Goal: Information Seeking & Learning: Learn about a topic

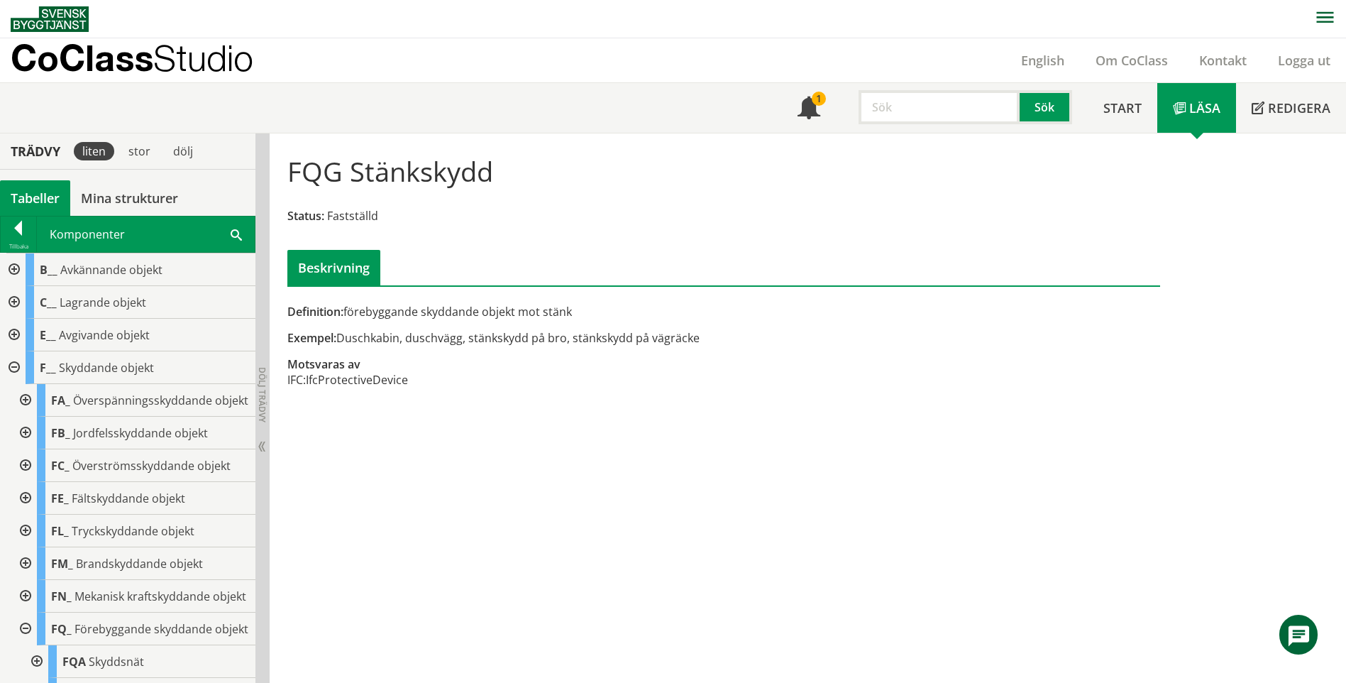
click at [962, 117] on input "text" at bounding box center [939, 107] width 161 height 34
type input "BZC"
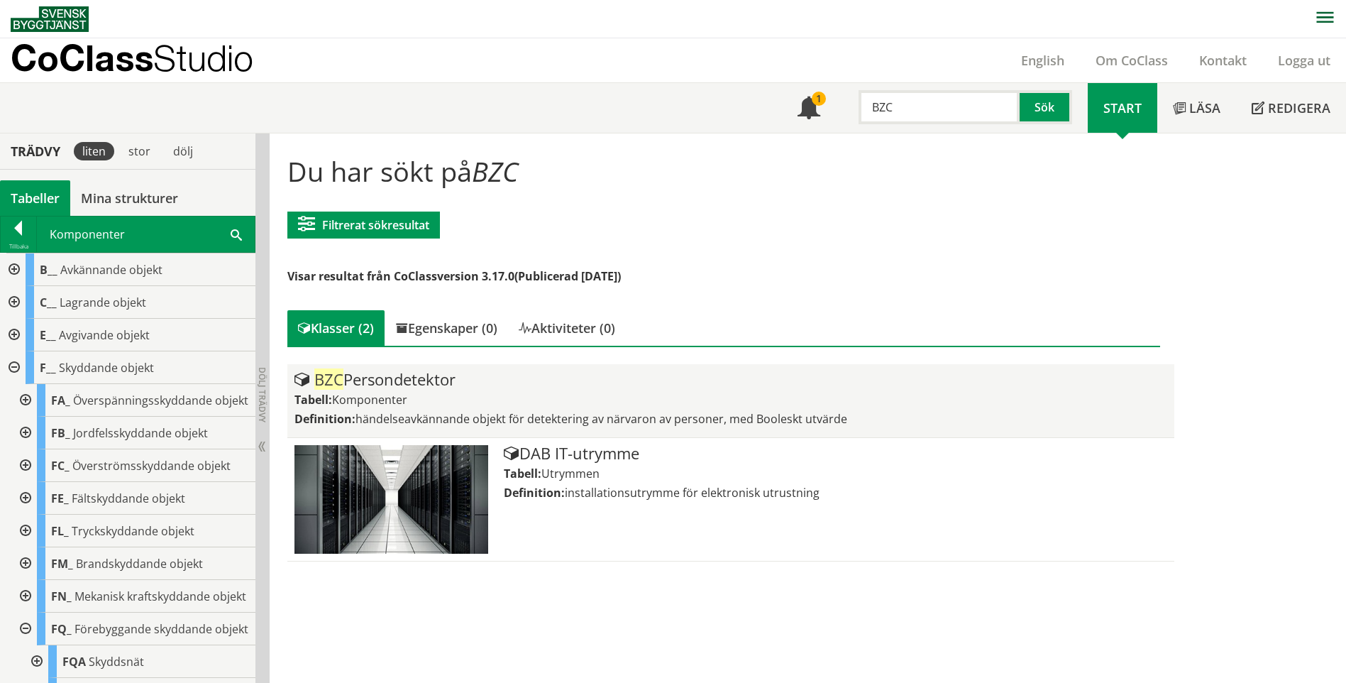
click at [419, 380] on div "BZC Persondetektor" at bounding box center [730, 379] width 872 height 17
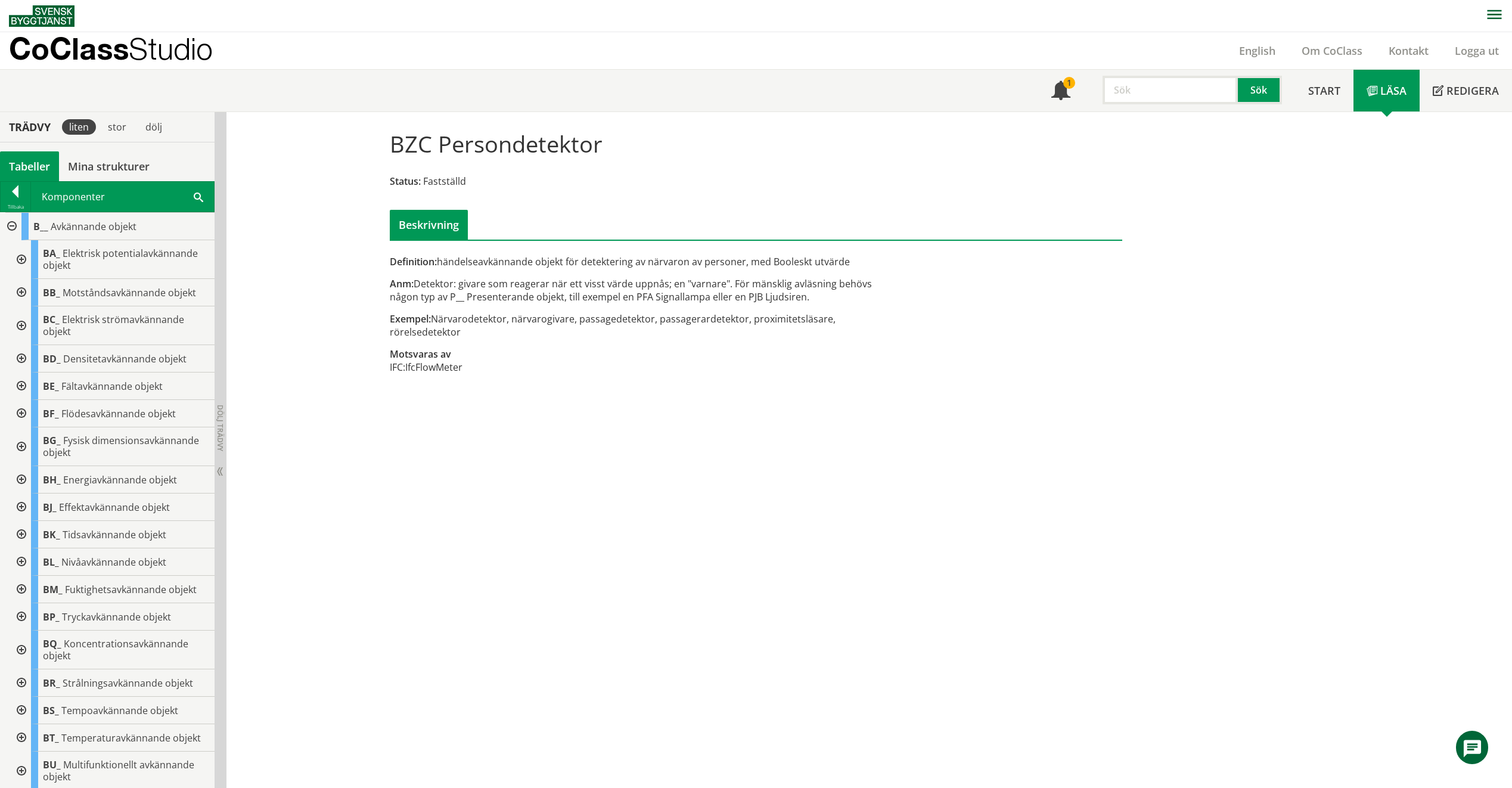
click at [1130, 94] on input "text" at bounding box center [1170, 90] width 135 height 29
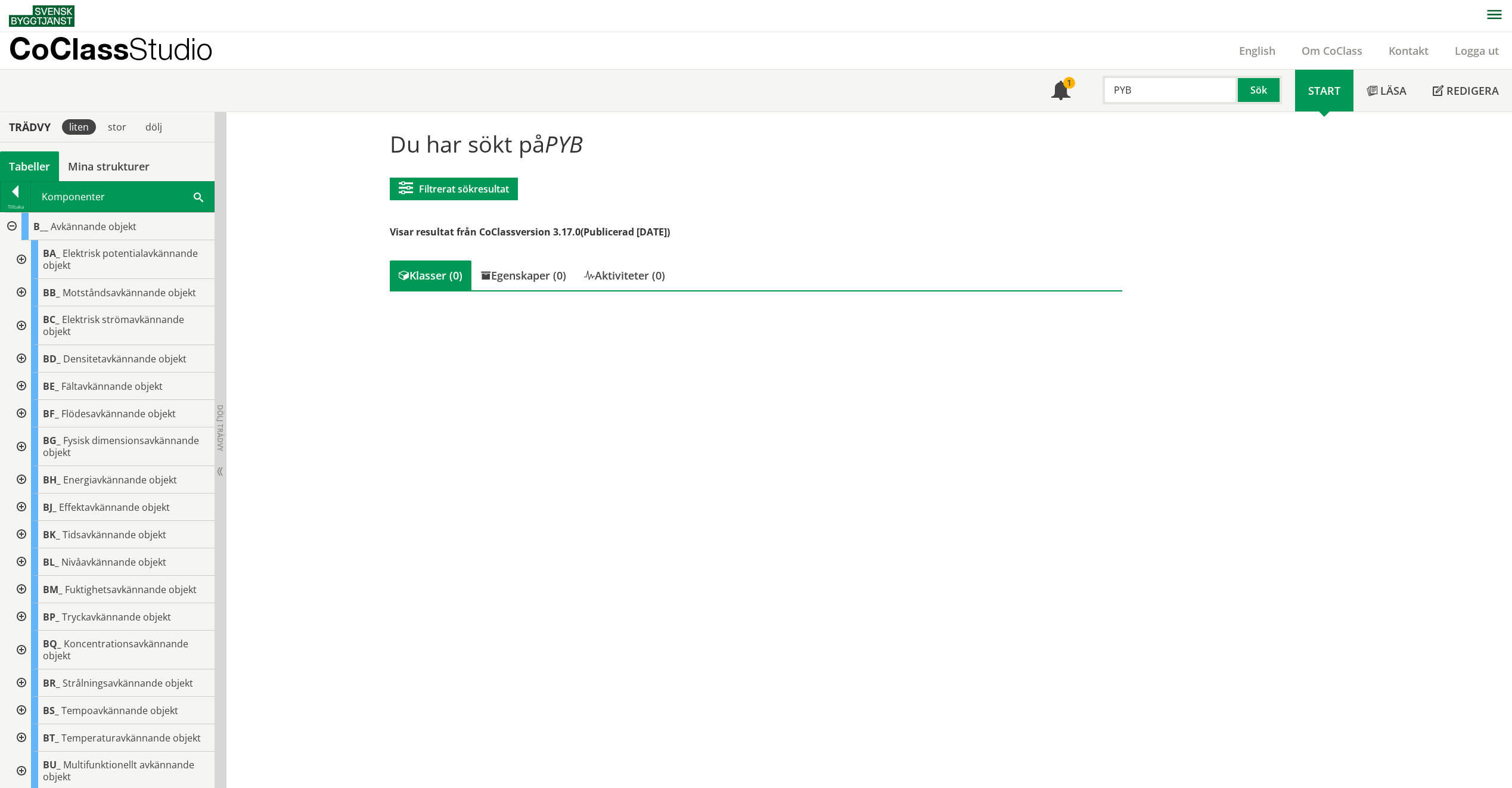
click at [1130, 95] on input "PYB" at bounding box center [1170, 90] width 135 height 29
click at [1130, 92] on input "PYB" at bounding box center [1170, 90] width 135 height 29
drag, startPoint x: 1179, startPoint y: 92, endPoint x: 1115, endPoint y: 88, distance: 64.1
click at [1115, 88] on input "PYB" at bounding box center [1170, 90] width 135 height 29
drag, startPoint x: 1230, startPoint y: 88, endPoint x: 1185, endPoint y: 85, distance: 45.1
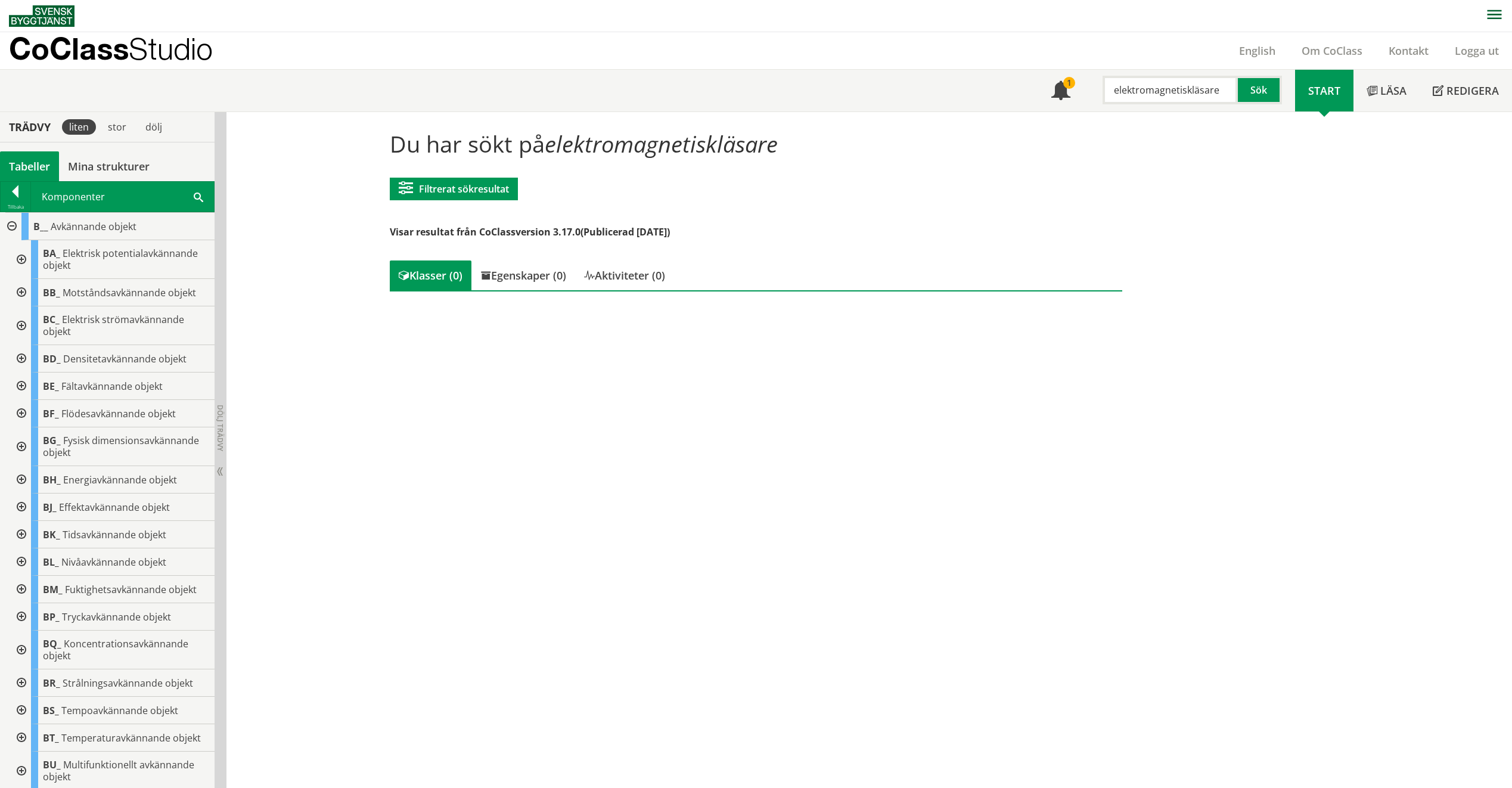
click at [1130, 85] on input "elektromagnetiskläsare" at bounding box center [1170, 90] width 135 height 29
drag, startPoint x: 1230, startPoint y: 96, endPoint x: 1192, endPoint y: 92, distance: 38.2
click at [1130, 92] on input "elektromagnetiskläsare" at bounding box center [1170, 90] width 135 height 29
type input "elektromagnetisk"
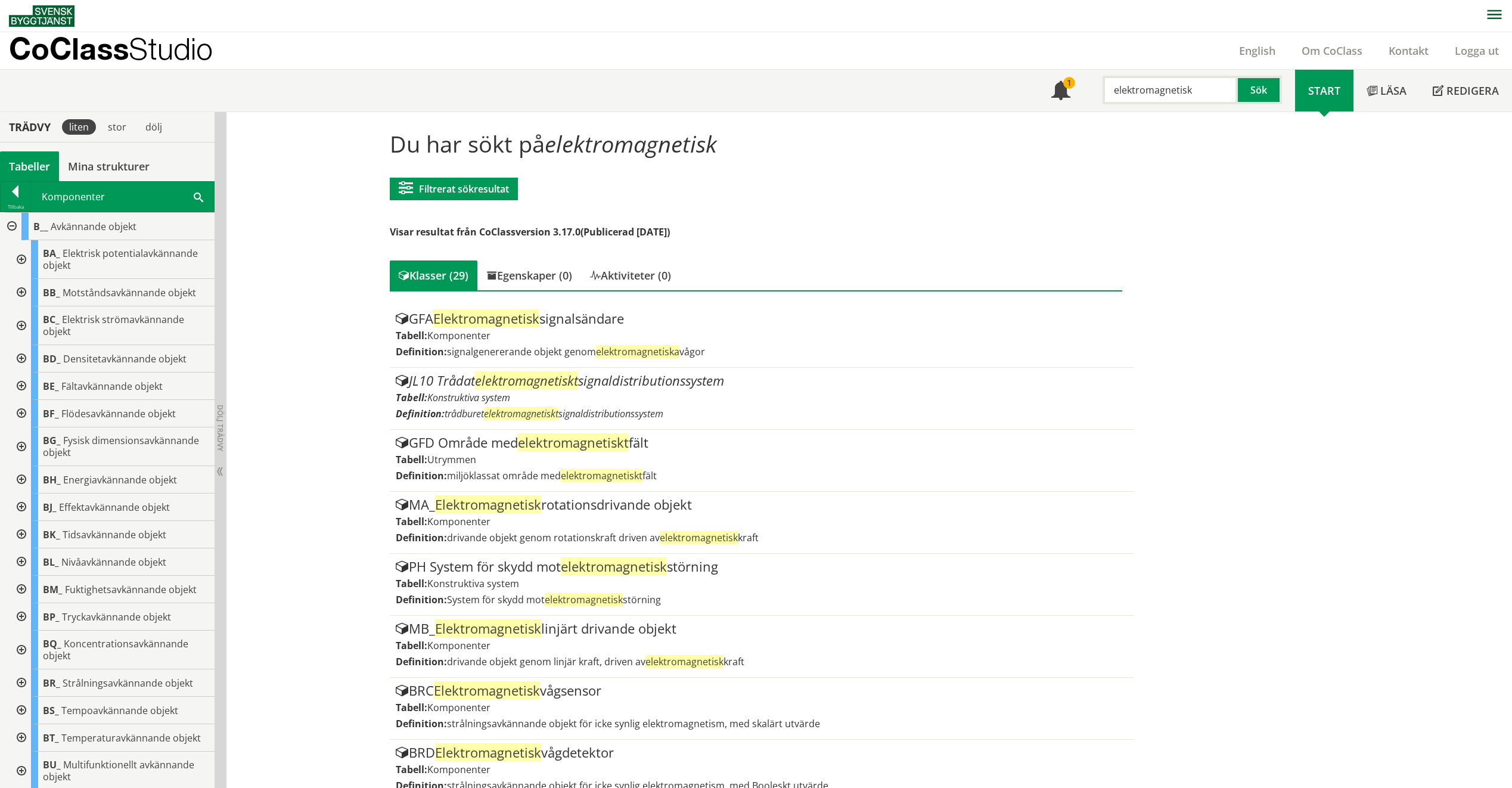
click at [1130, 96] on input "elektromagnetisk" at bounding box center [1170, 90] width 135 height 29
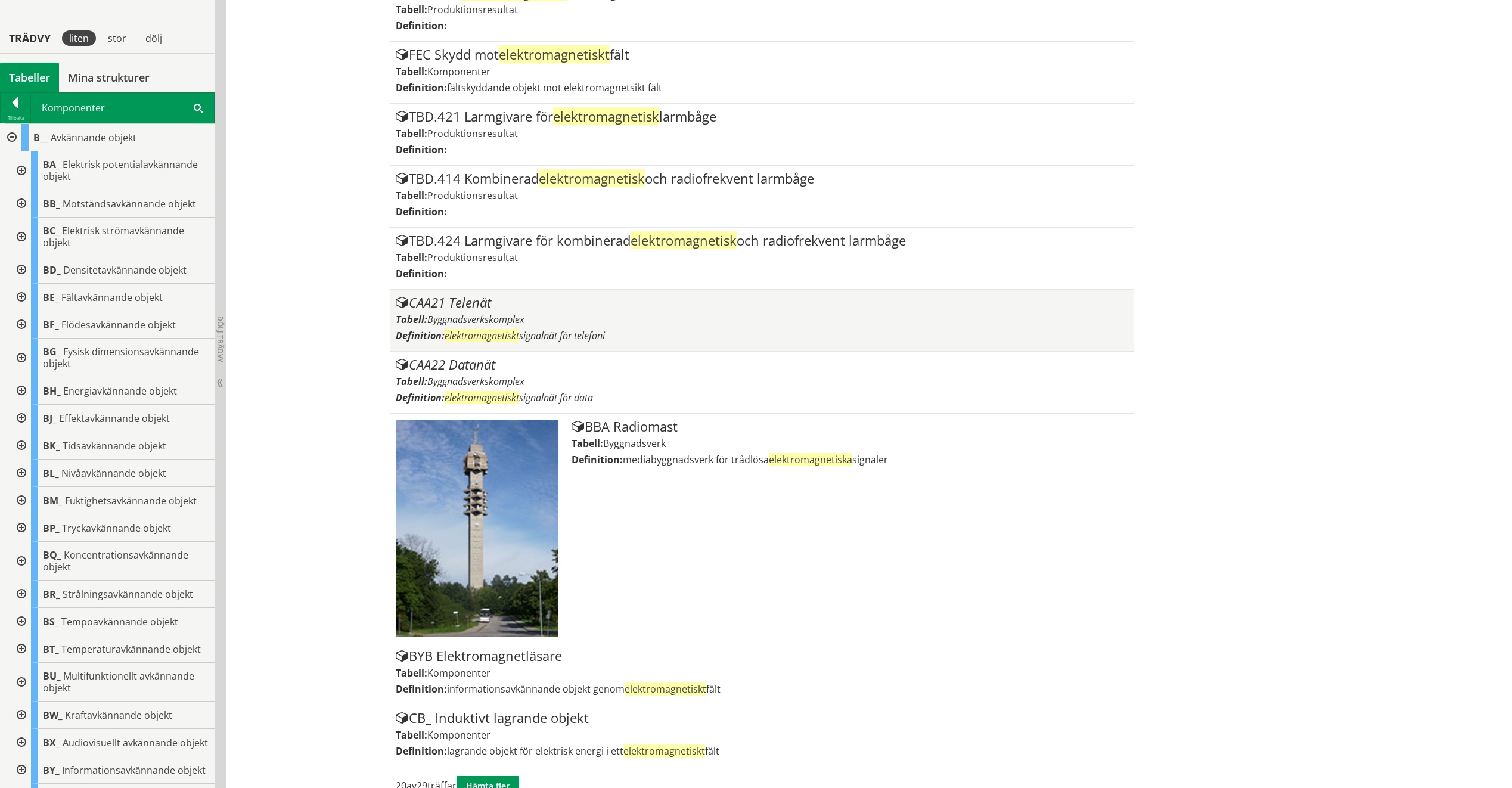
scroll to position [969, 0]
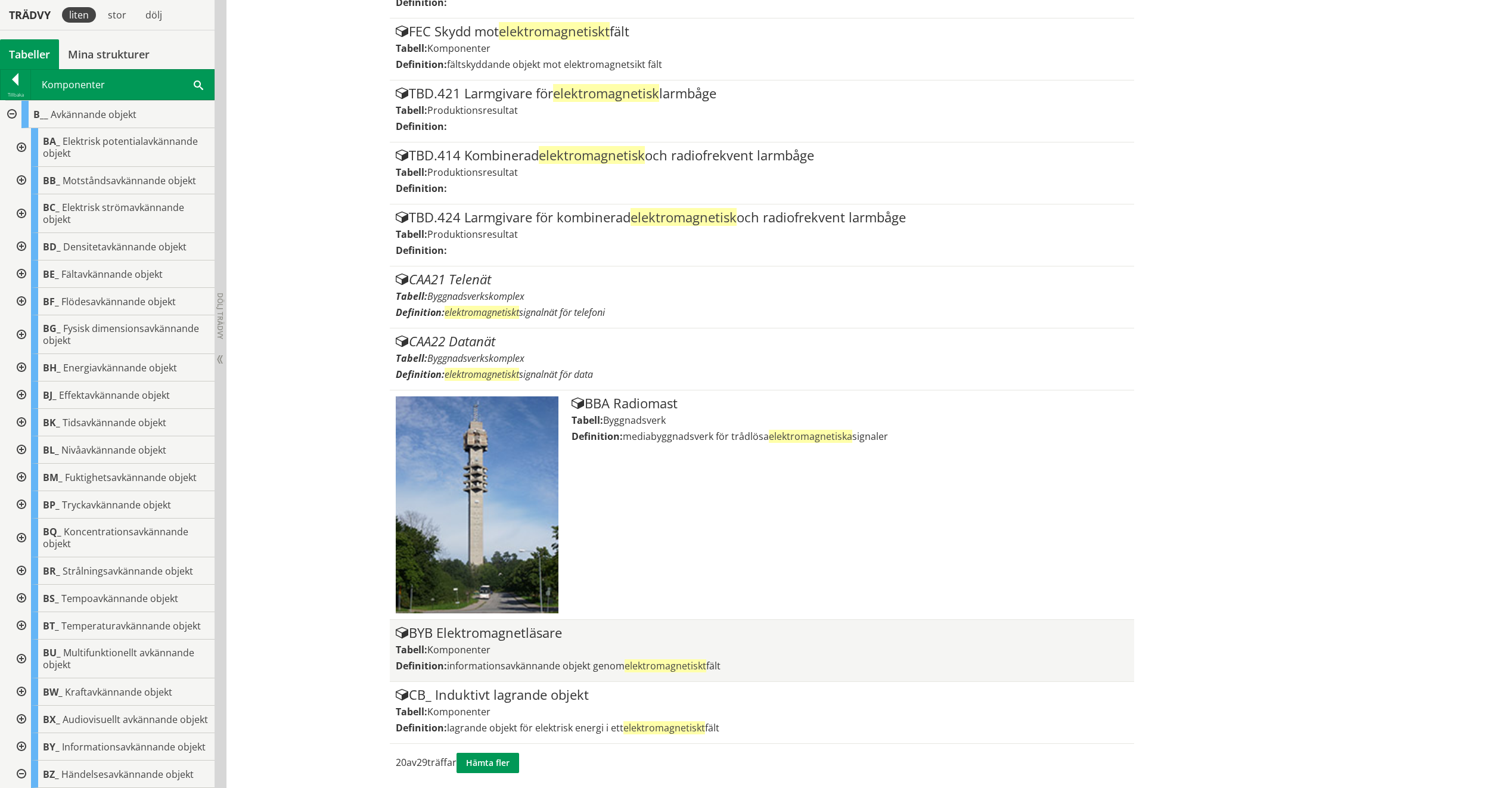
click at [553, 573] on span "informationsavkännande objekt genom elektromagnetiskt fält" at bounding box center [584, 666] width 274 height 13
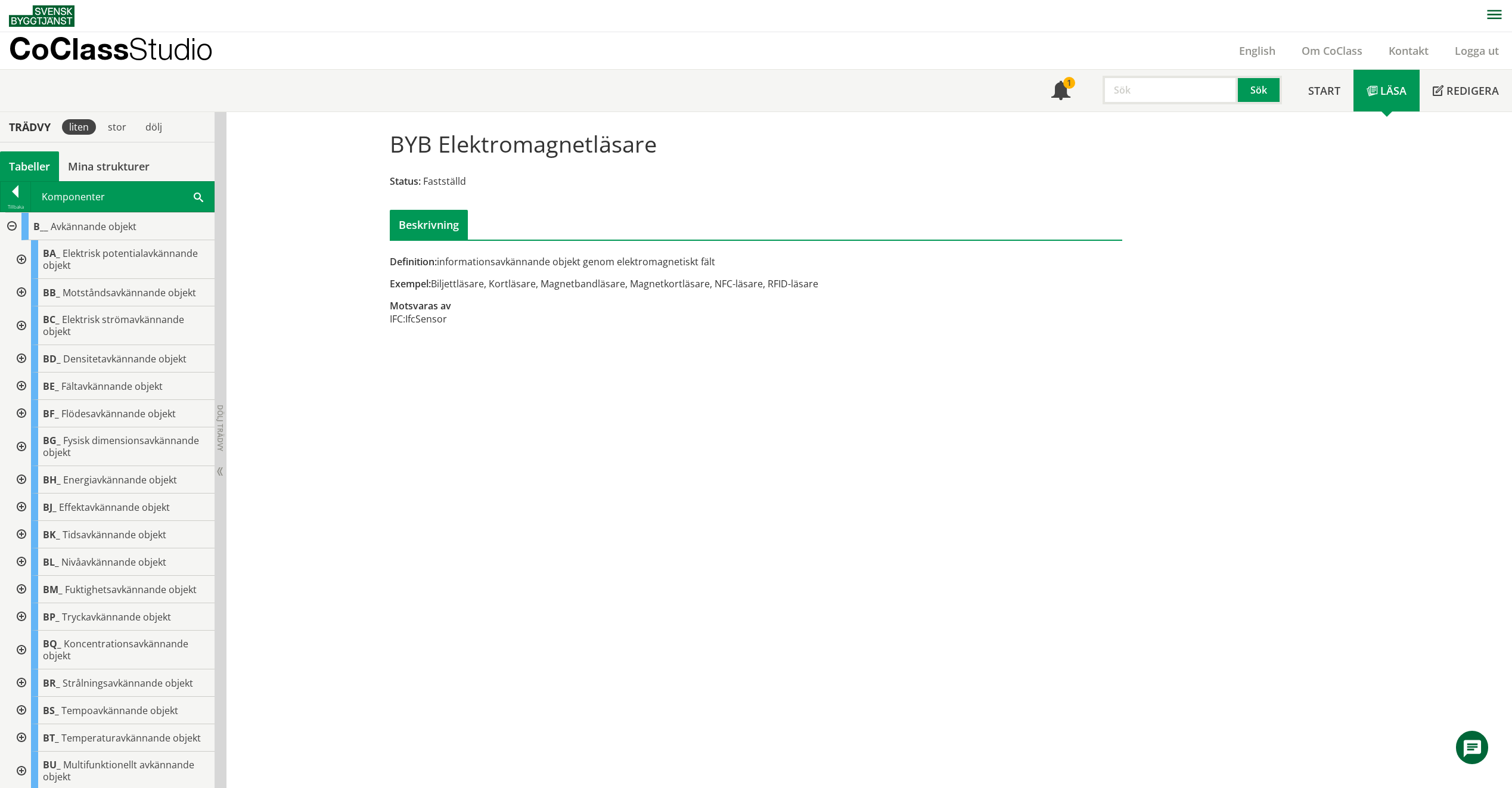
drag, startPoint x: 598, startPoint y: 253, endPoint x: 614, endPoint y: 255, distance: 16.1
click at [598, 253] on div at bounding box center [756, 247] width 751 height 15
click at [1174, 78] on input "text" at bounding box center [1170, 90] width 135 height 29
type input "QSA"
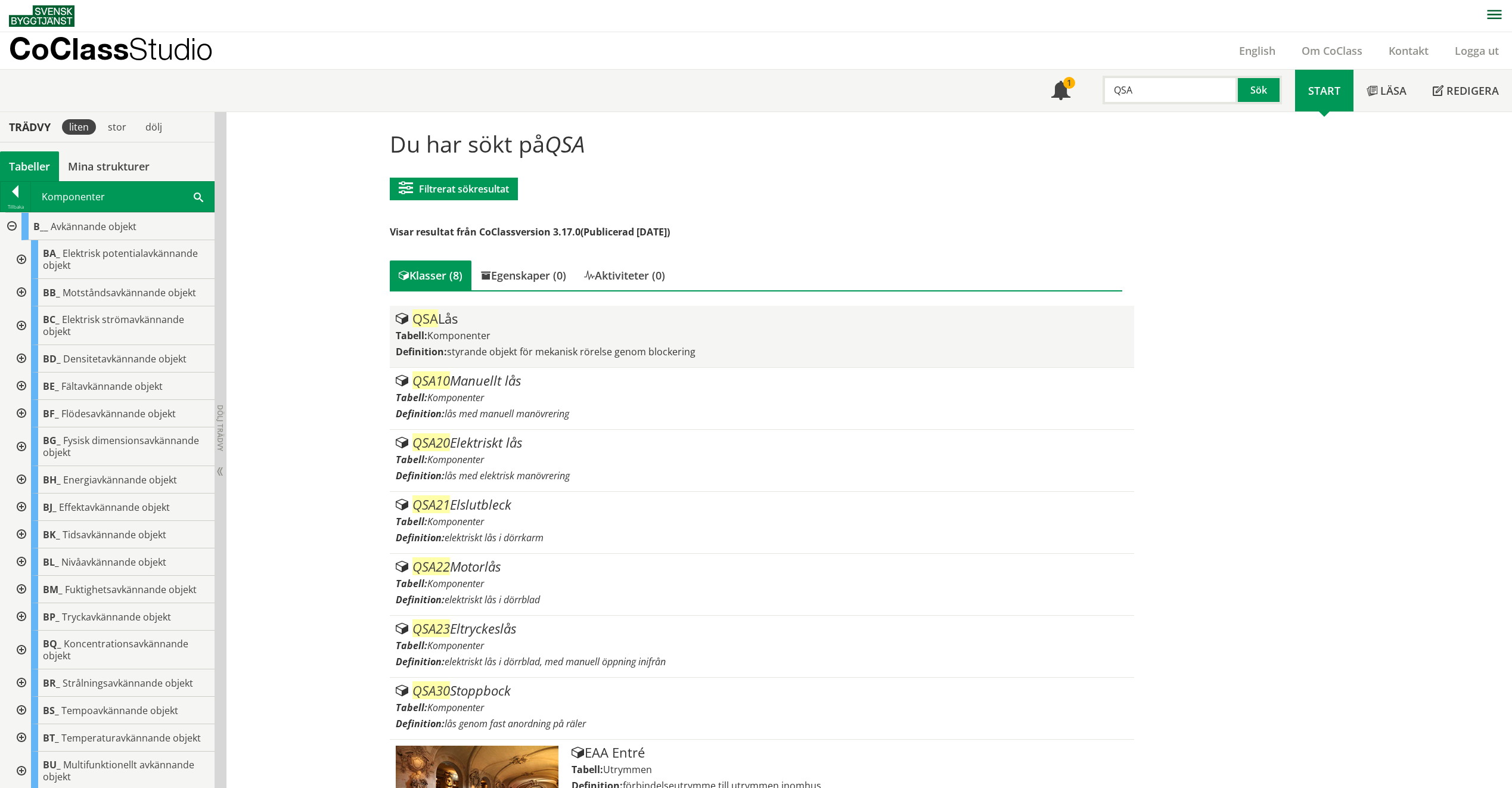
click at [481, 331] on span "Komponenter" at bounding box center [459, 336] width 63 height 13
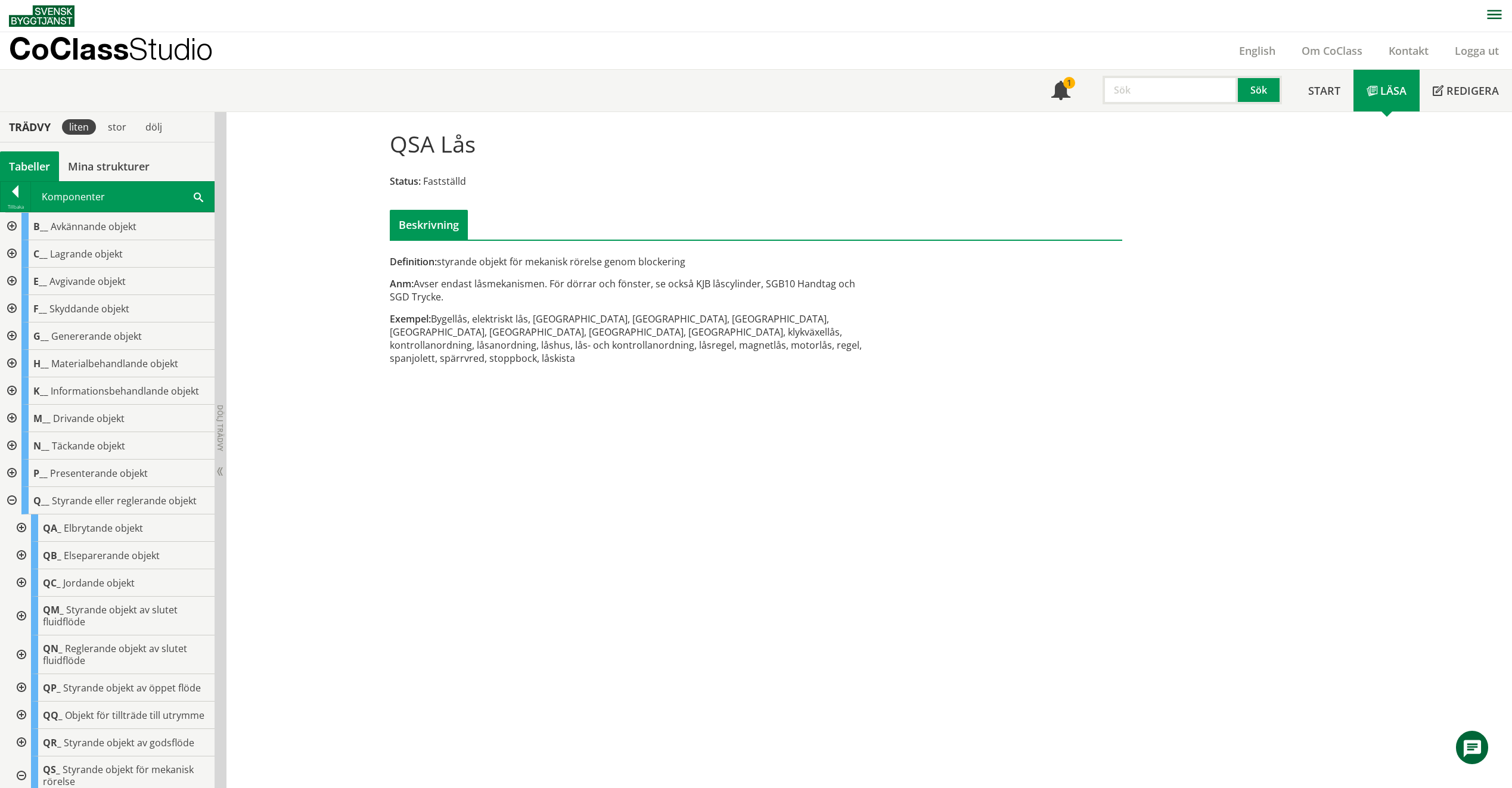
click at [514, 334] on div "Exempel: Bygellås, elektriskt lås, ellås, elslutbleck, eltryckeslås, grindlås, …" at bounding box center [631, 339] width 482 height 52
drag, startPoint x: 620, startPoint y: 344, endPoint x: 529, endPoint y: 329, distance: 92.2
click at [529, 329] on div "Exempel: Bygellås, elektriskt lås, ellås, elslutbleck, eltryckeslås, grindlås, …" at bounding box center [631, 339] width 482 height 52
click at [1179, 110] on div "Meny 1 Sök" at bounding box center [1167, 91] width 257 height 42
click at [1171, 89] on input "text" at bounding box center [1170, 90] width 135 height 29
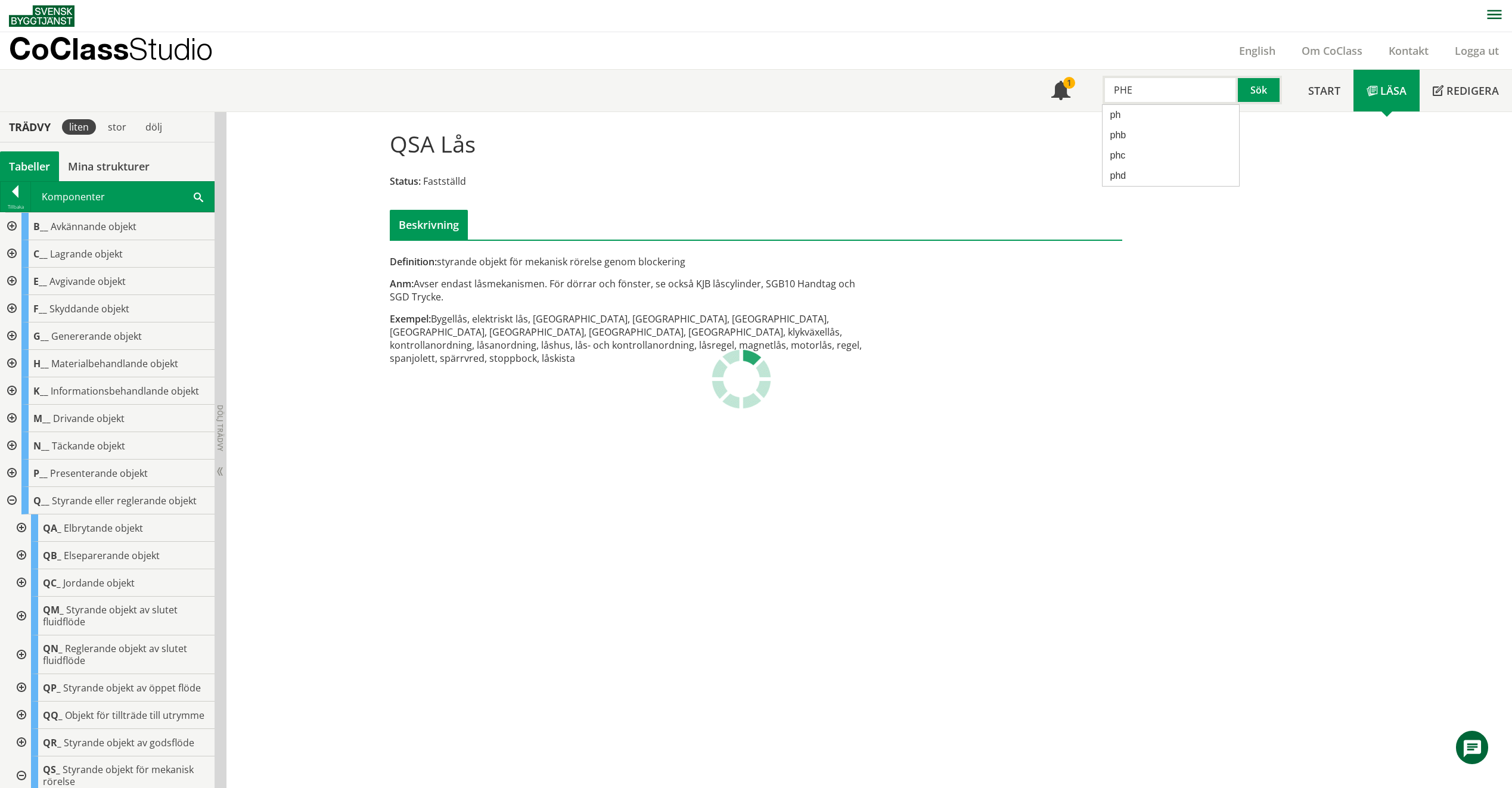
type input "PHE"
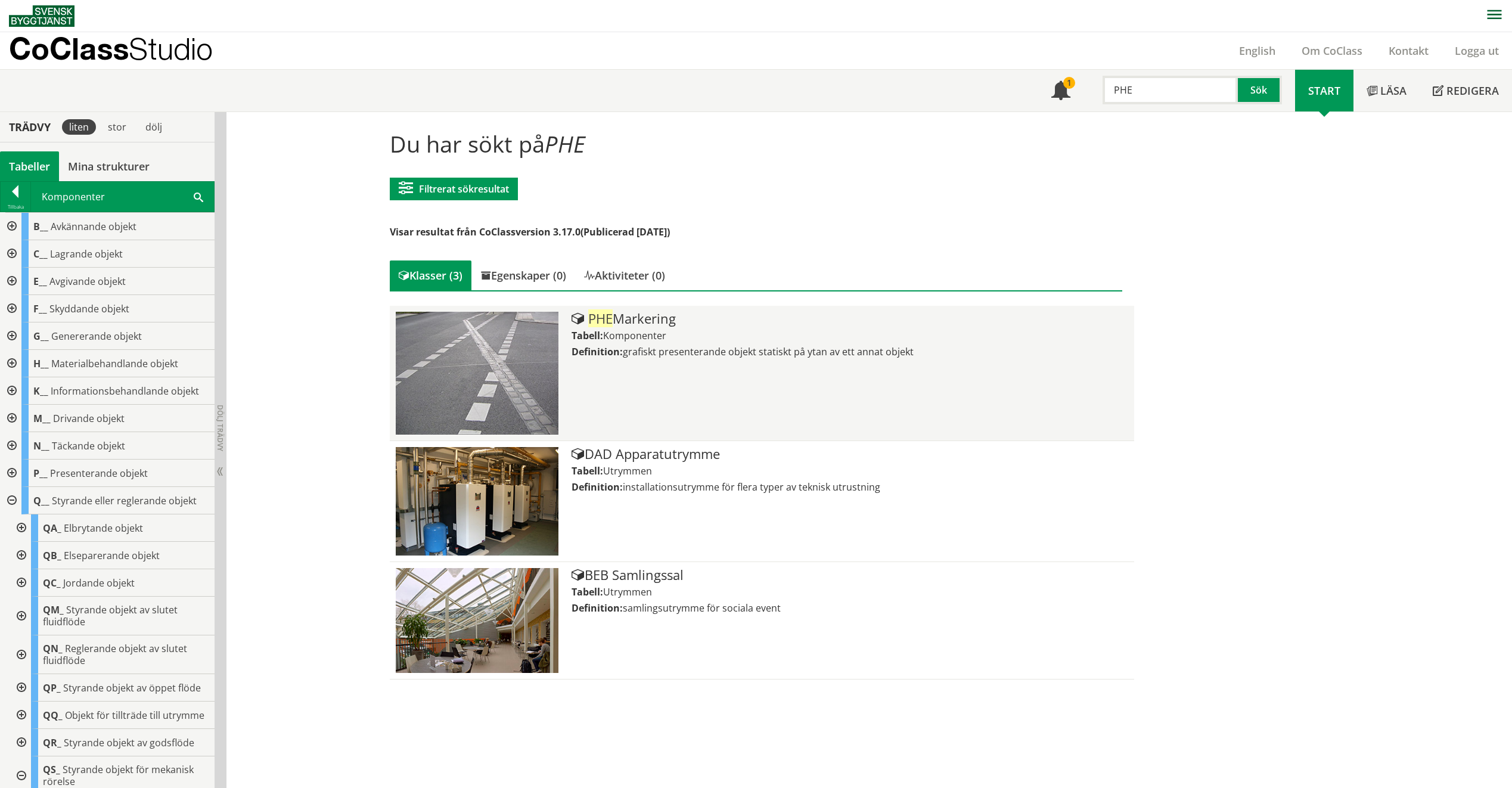
click at [709, 371] on div "PHE Markering Tabell: Komponenter Definition: grafiskt presenterande objekt sta…" at bounding box center [850, 373] width 557 height 123
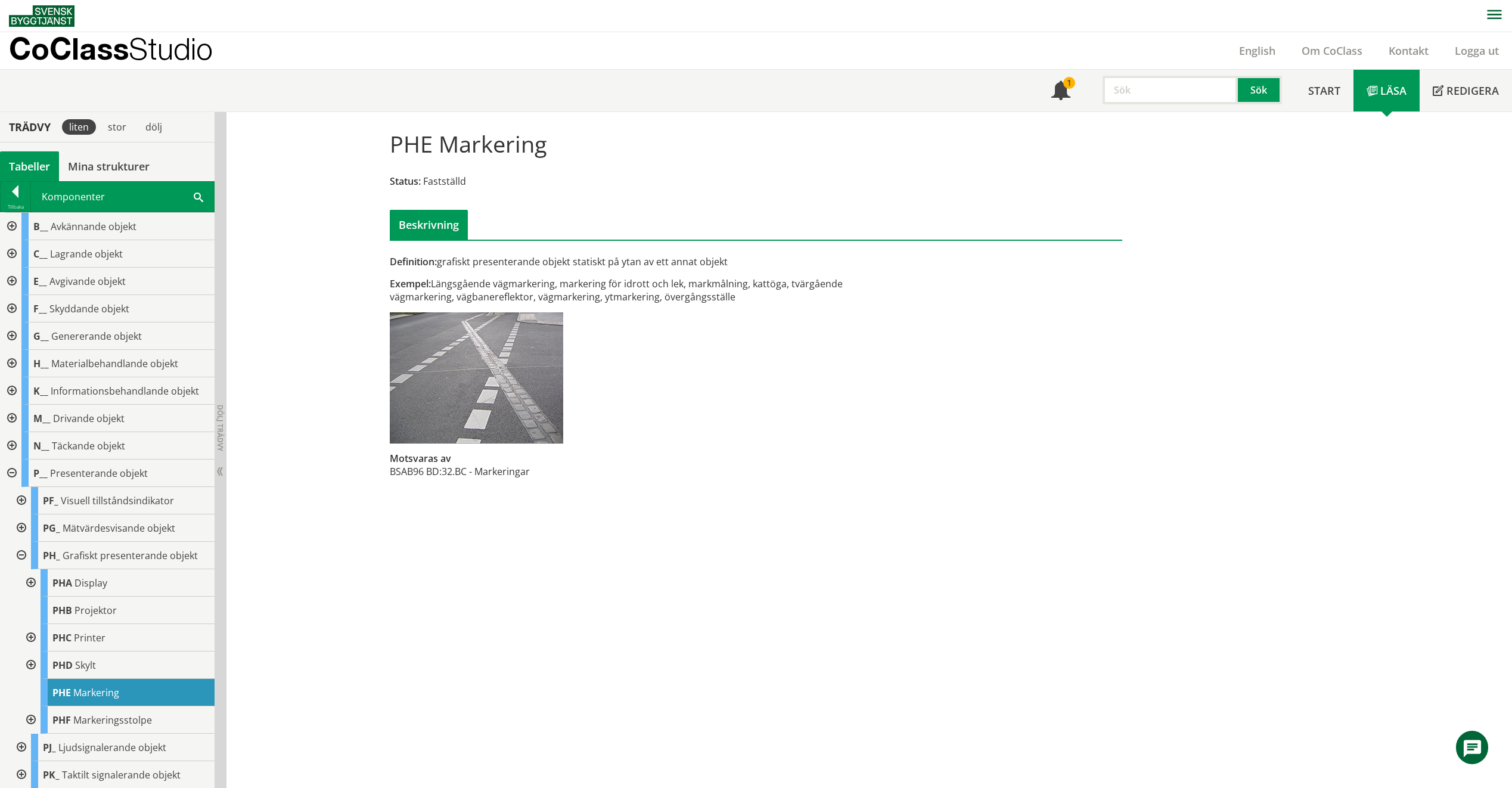
click at [1123, 93] on input "text" at bounding box center [1170, 90] width 135 height 29
type input "YAB"
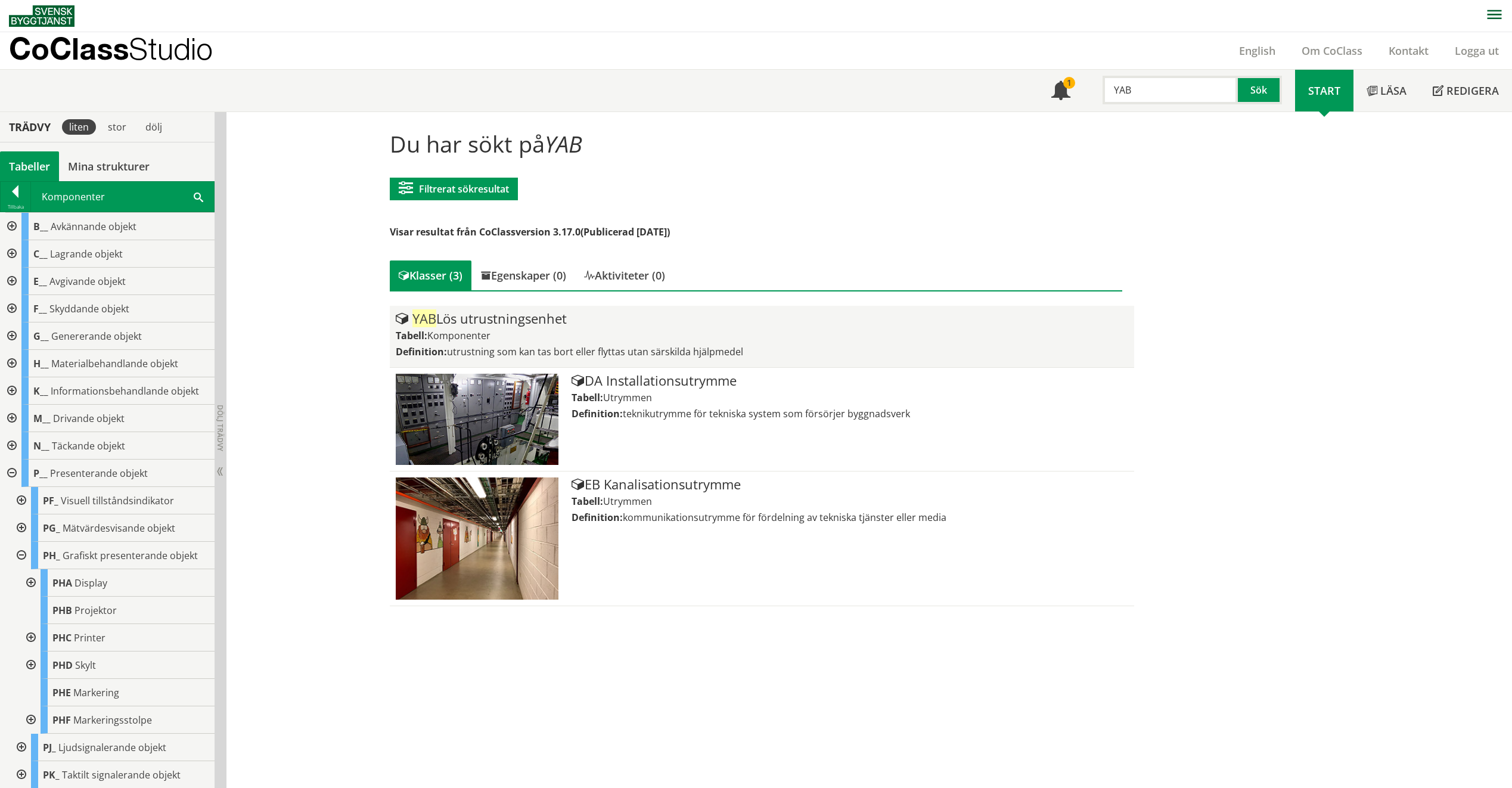
click at [637, 327] on div "YAB Lös utrustningsenhet Tabell: Komponenter Definition: utrustning som kan tas…" at bounding box center [762, 336] width 732 height 50
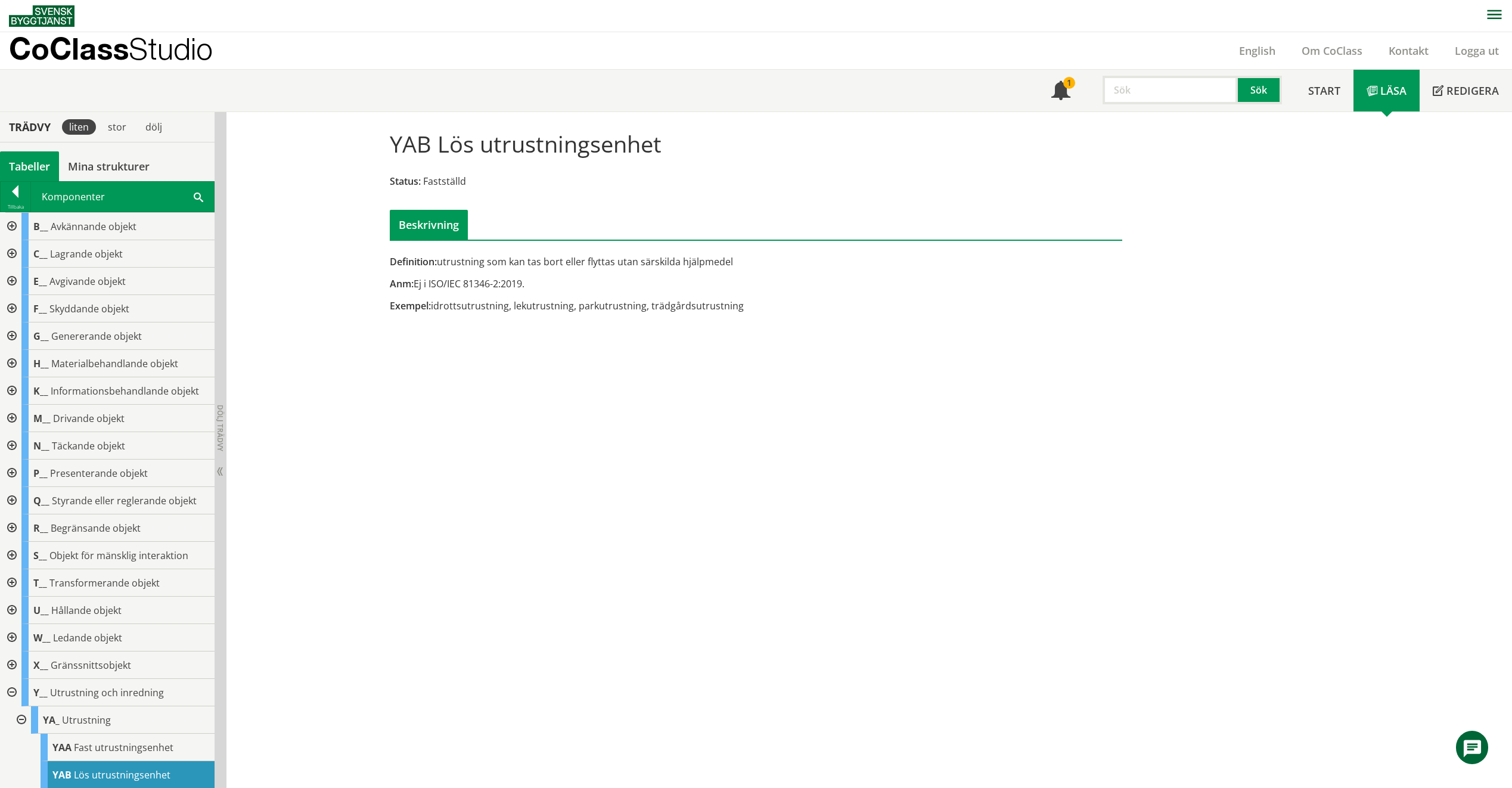
click at [1136, 87] on input "text" at bounding box center [1170, 90] width 135 height 29
type input "FQC20"
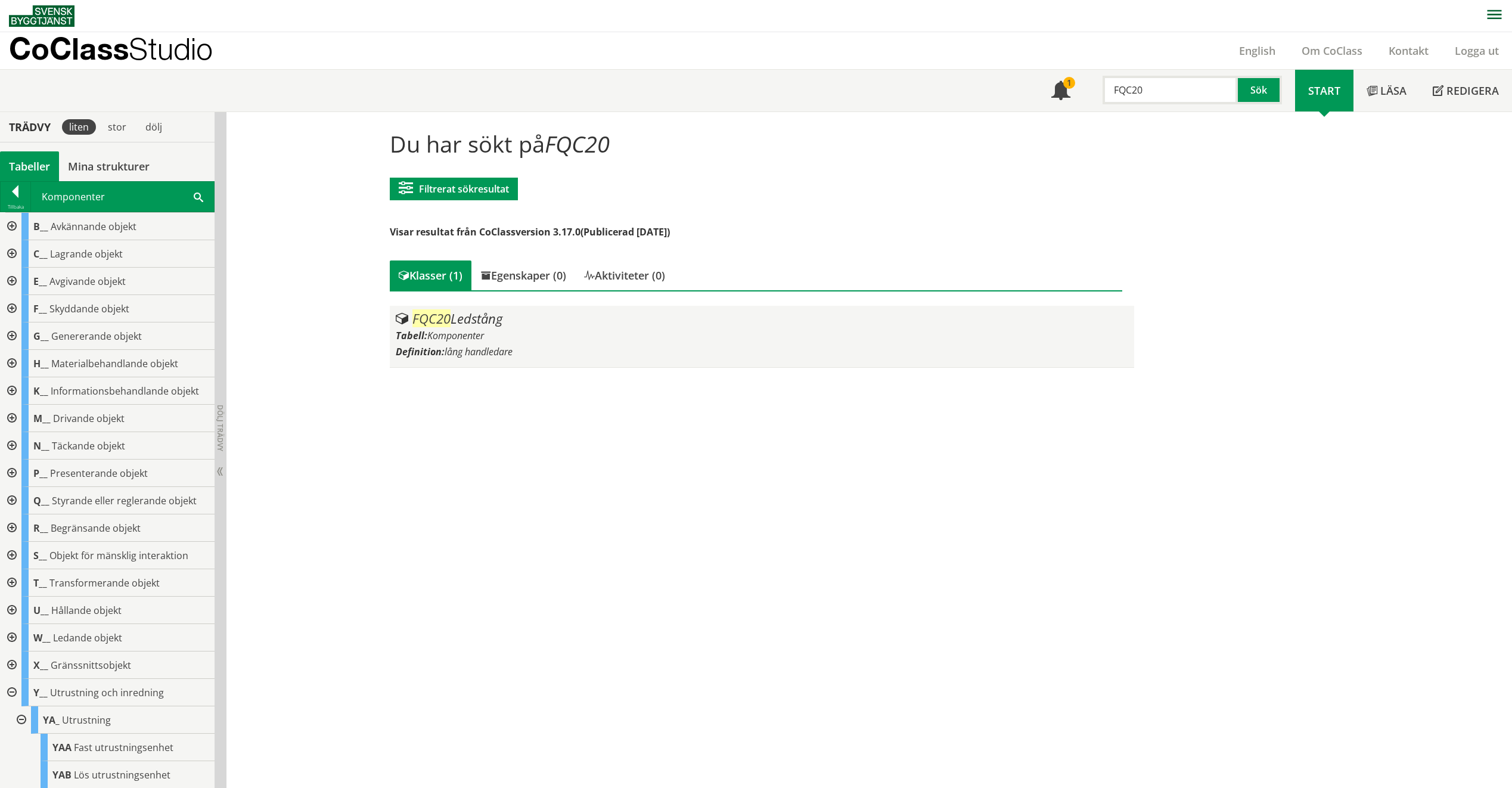
click at [501, 334] on div "Tabell: Komponenter" at bounding box center [762, 336] width 732 height 13
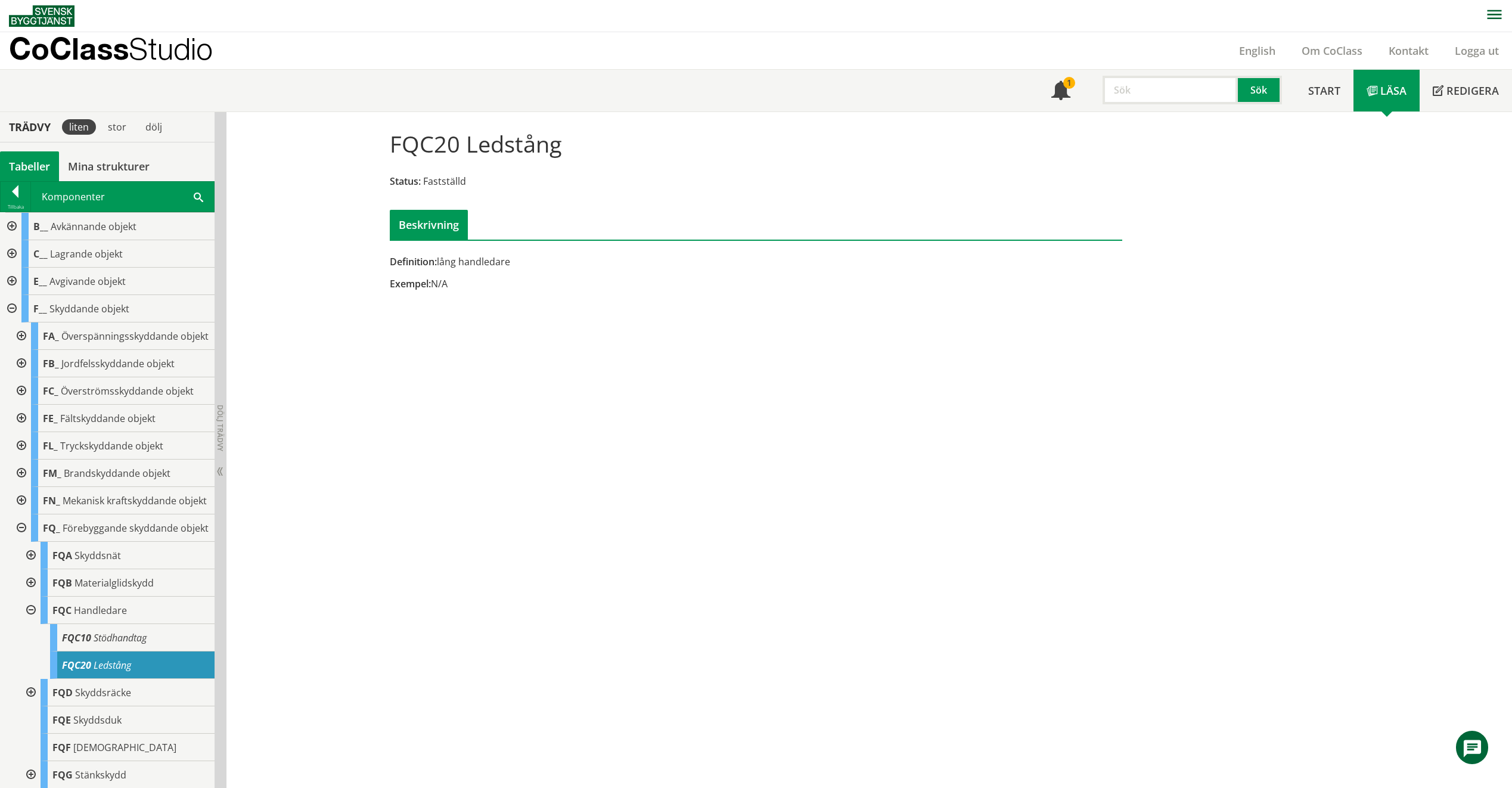
click at [1156, 85] on input "text" at bounding box center [1170, 90] width 135 height 29
type input "FQD"
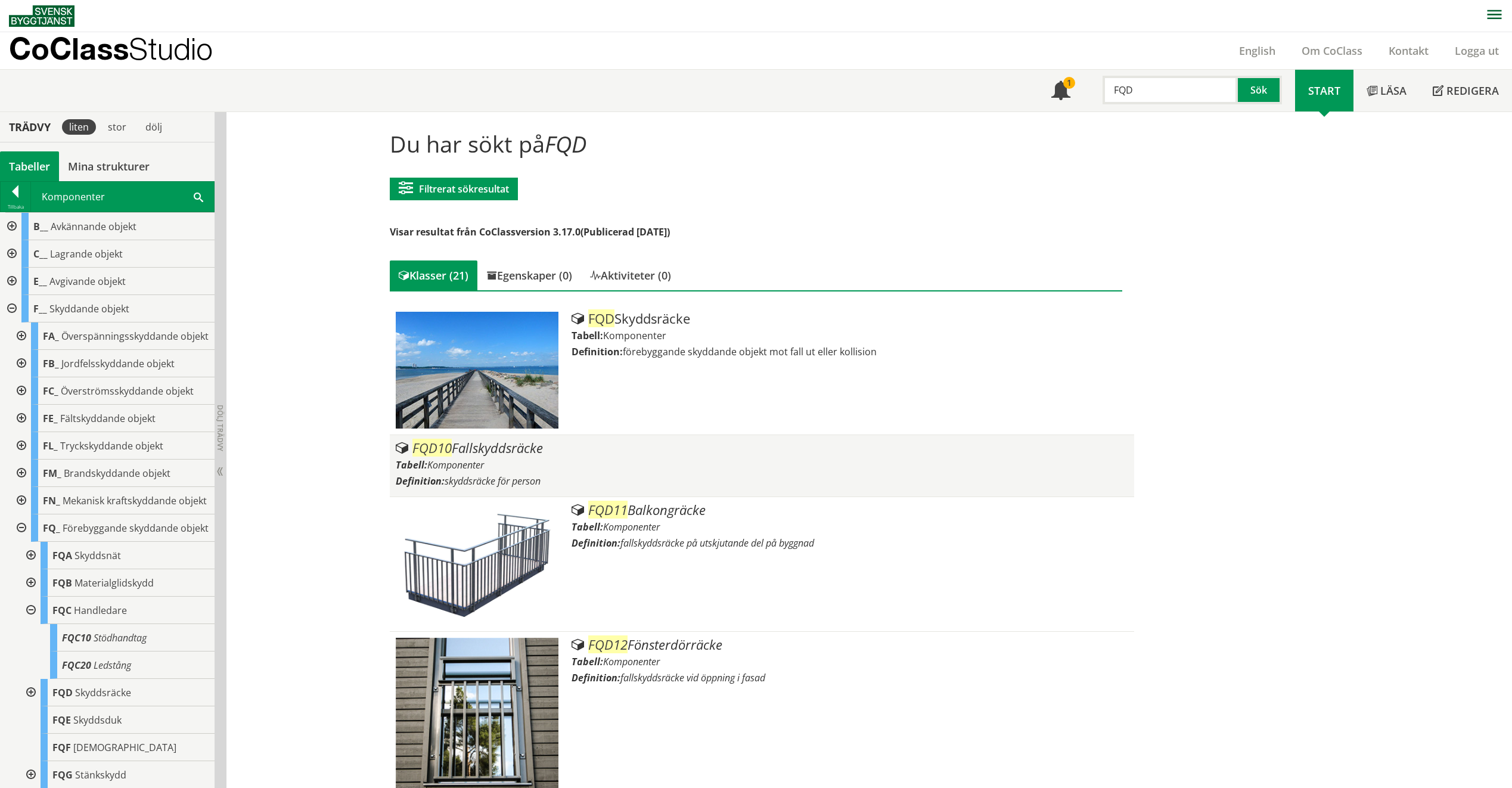
click at [643, 480] on div "Definition: skyddsräcke för person" at bounding box center [762, 481] width 732 height 13
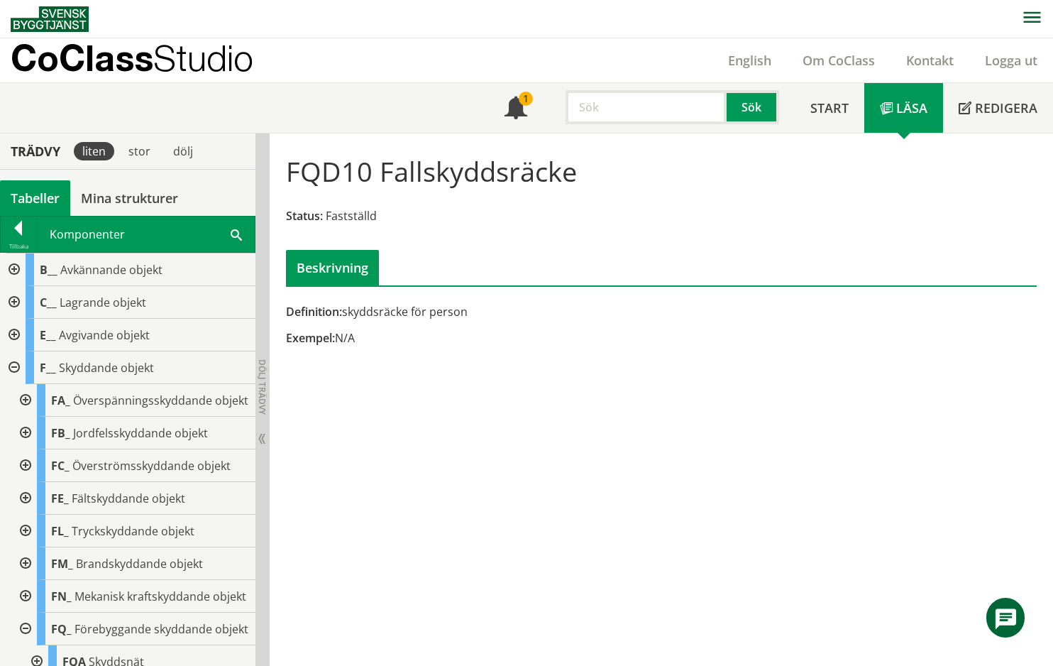
drag, startPoint x: 556, startPoint y: 487, endPoint x: 517, endPoint y: 422, distance: 76.1
click at [556, 487] on div "FQD10 Fallskyddsräcke Status: Fastställd Beskrivning Definition: skyddsräcke fö…" at bounding box center [661, 399] width 783 height 533
drag, startPoint x: 654, startPoint y: 121, endPoint x: 651, endPoint y: 103, distance: 18.7
click at [654, 121] on input "text" at bounding box center [646, 107] width 161 height 34
click at [651, 103] on input "text" at bounding box center [646, 107] width 161 height 34
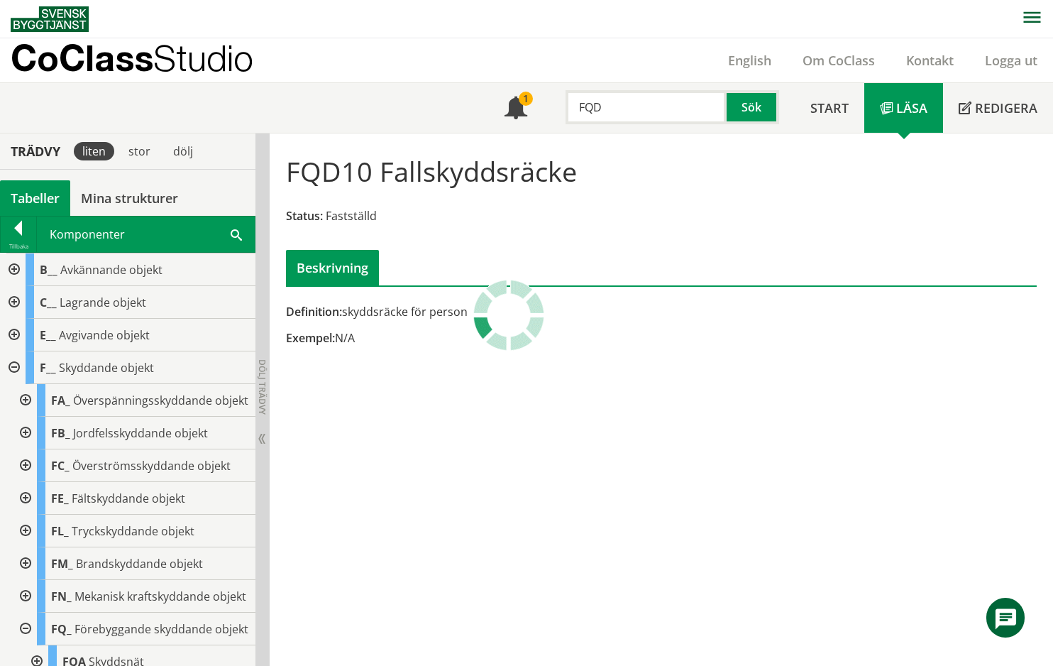
type input "FQD"
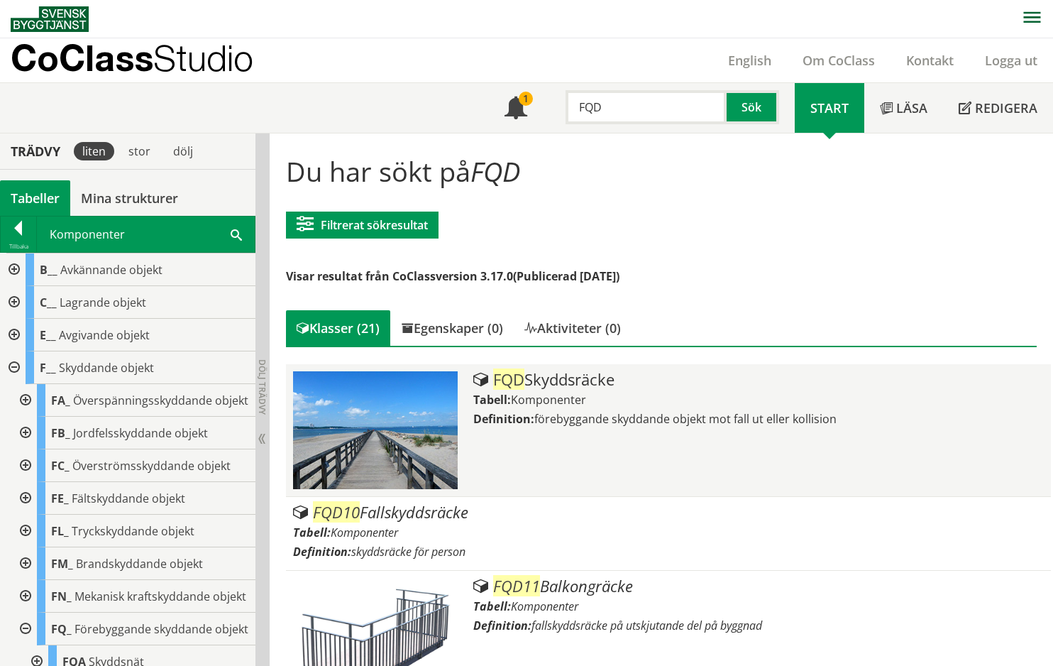
click at [731, 471] on div "FQD Skyddsräcke Tabell: Komponenter Definition: förebyggande skyddande objekt m…" at bounding box center [758, 430] width 571 height 118
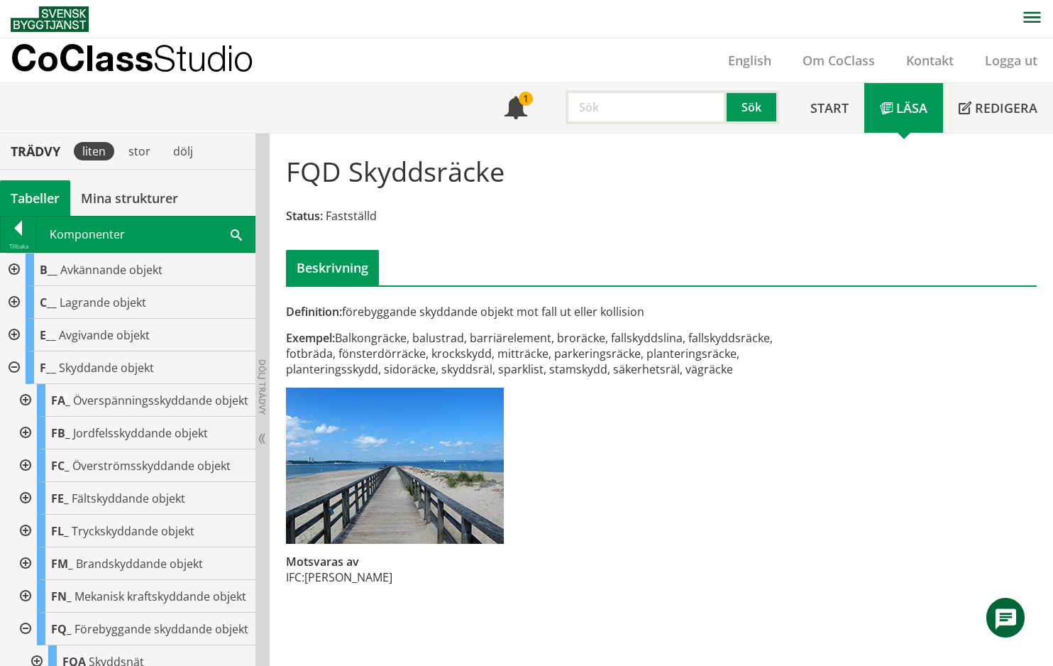
scroll to position [1, 0]
drag, startPoint x: 732, startPoint y: 335, endPoint x: 710, endPoint y: 333, distance: 22.1
click at [710, 333] on div "Exempel: Balkongräcke, balustrad, barriärelement, broräcke, fallskyddslina, fal…" at bounding box center [533, 352] width 494 height 47
click at [856, 631] on div "FQD Skyddsräcke Status: Fastställd Beskrivning Definition: förebyggande skyddan…" at bounding box center [661, 399] width 783 height 533
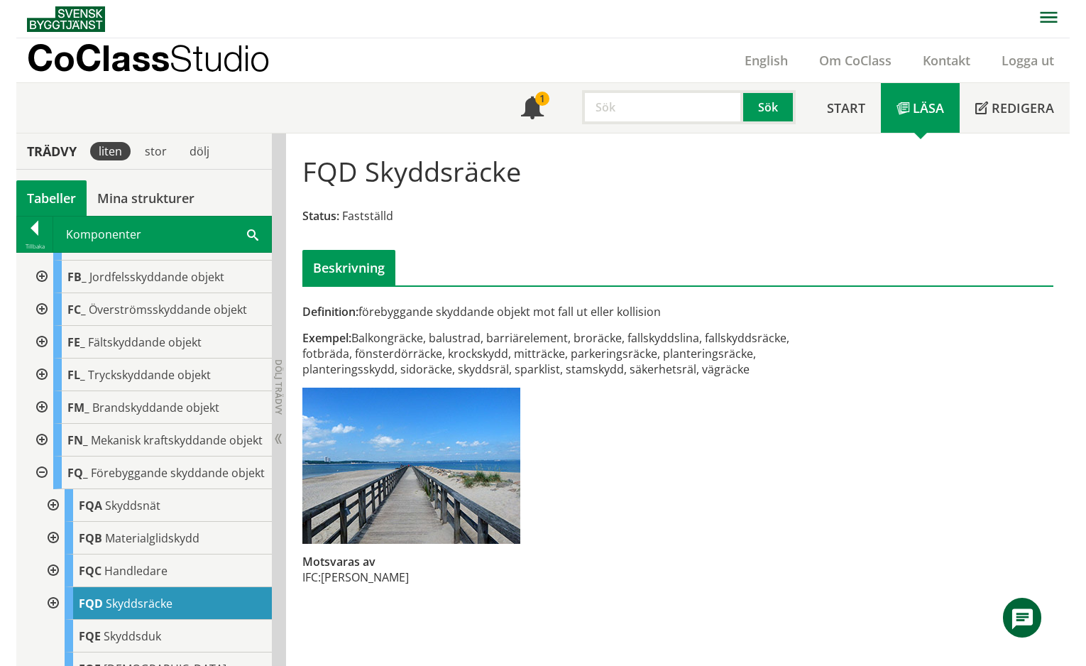
scroll to position [183, 0]
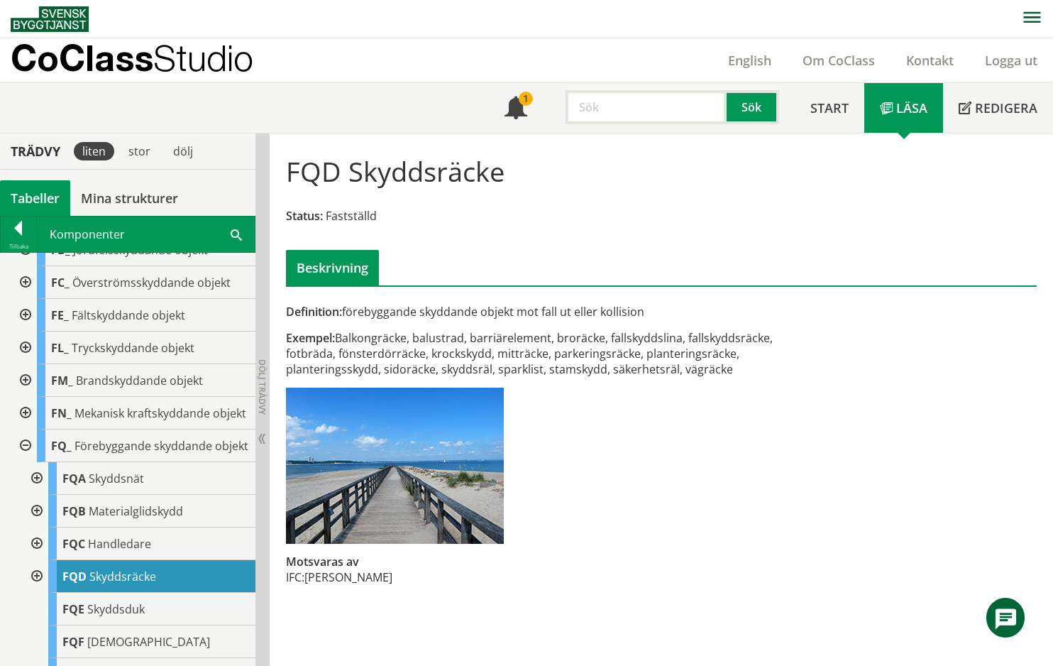
click at [715, 326] on div "Definition: förebyggande skyddande objekt mot fall ut eller kollision Exempel: …" at bounding box center [533, 452] width 513 height 297
click at [529, 407] on div "Definition: förebyggande skyddande objekt mot fall ut eller kollision Exempel: …" at bounding box center [533, 452] width 513 height 297
click at [652, 316] on div "Definition: förebyggande skyddande objekt mot fall ut eller kollision" at bounding box center [533, 312] width 494 height 16
click at [526, 328] on div "Definition: förebyggande skyddande objekt mot fall ut eller kollision Exempel: …" at bounding box center [533, 452] width 513 height 297
drag, startPoint x: 405, startPoint y: 346, endPoint x: 582, endPoint y: 347, distance: 176.7
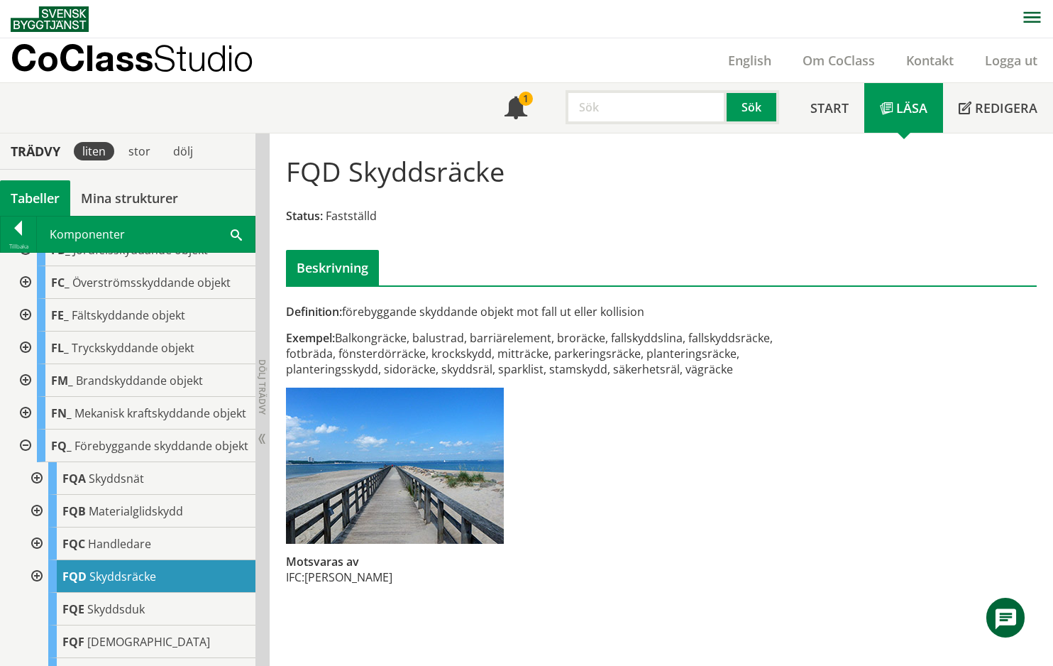
click at [582, 347] on div "Exempel: Balkongräcke, balustrad, barriärelement, broräcke, fallskyddslina, fal…" at bounding box center [533, 353] width 494 height 47
click at [584, 106] on input "text" at bounding box center [646, 107] width 161 height 34
type input "RUA20"
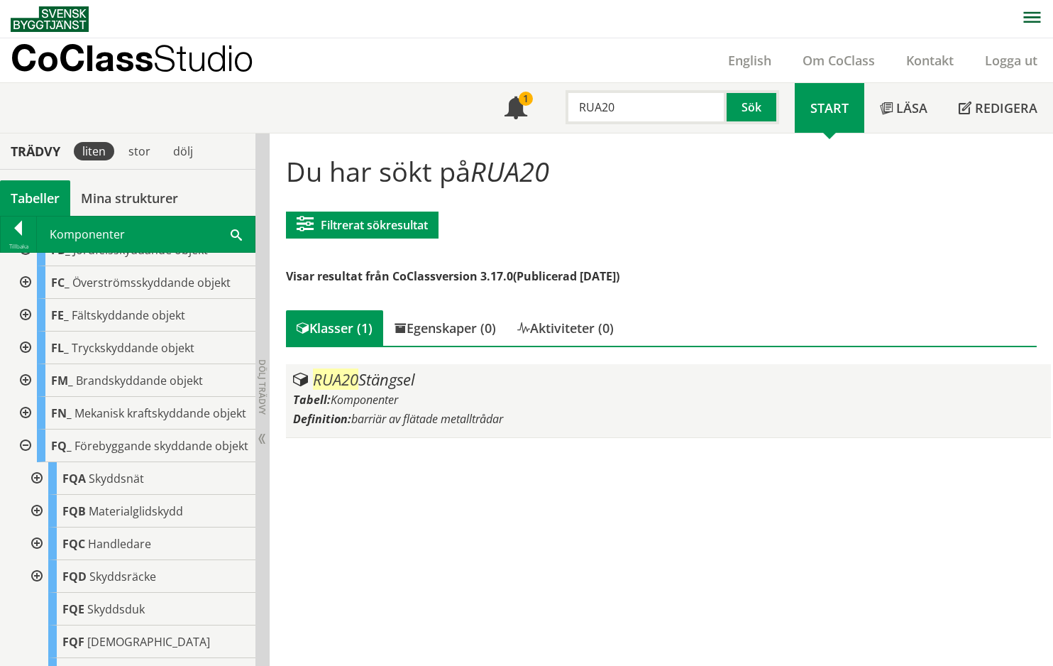
click at [408, 414] on span "barriär av flätade metalltrådar" at bounding box center [427, 419] width 152 height 16
click at [431, 407] on div "RUA20 Stängsel Tabell: Komponenter Definition: barriär av flätade metalltrådar" at bounding box center [668, 400] width 751 height 59
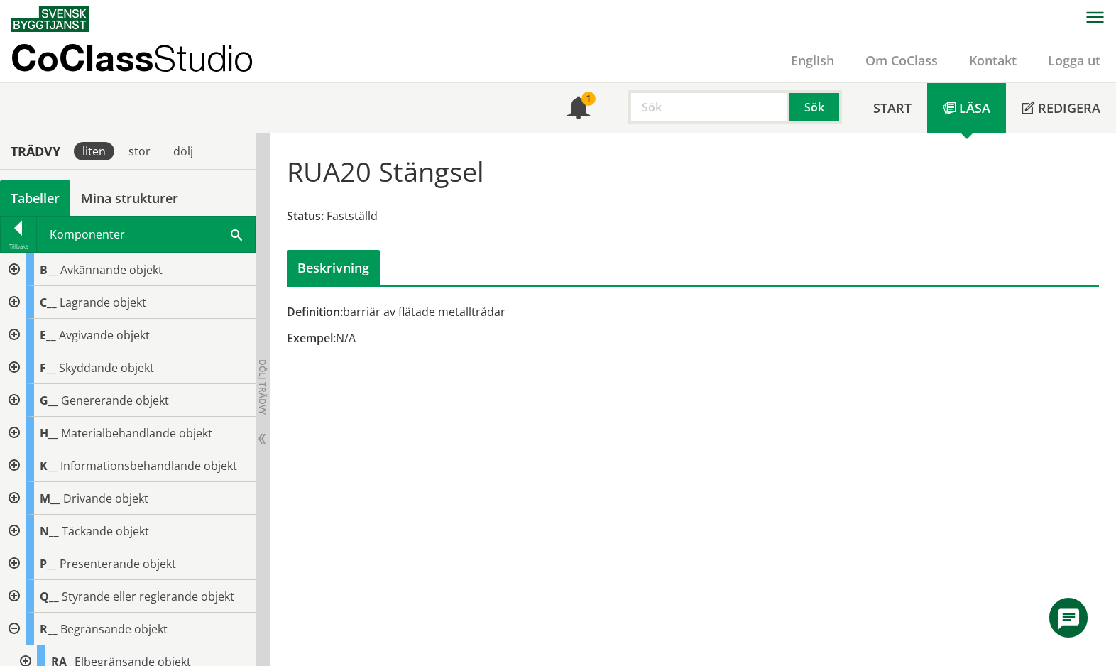
drag, startPoint x: 523, startPoint y: 315, endPoint x: 365, endPoint y: 317, distance: 157.5
click at [365, 317] on div "Definition: barriär av flätade metalltrådar" at bounding box center [554, 312] width 534 height 16
click at [711, 97] on input "text" at bounding box center [708, 107] width 161 height 34
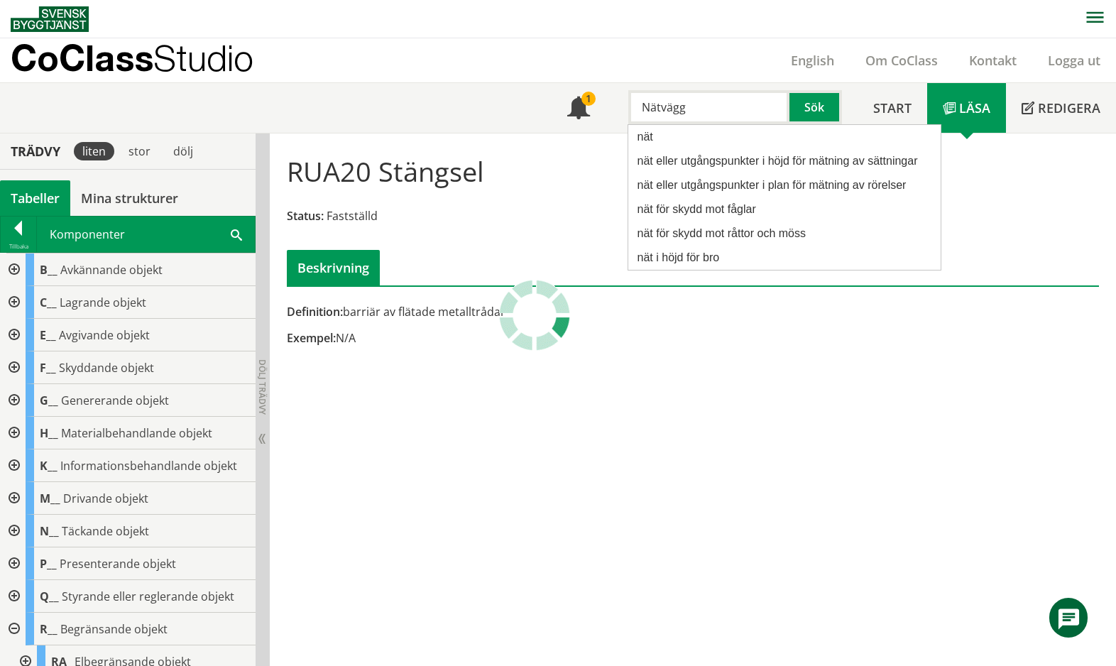
type input "Nätvägg"
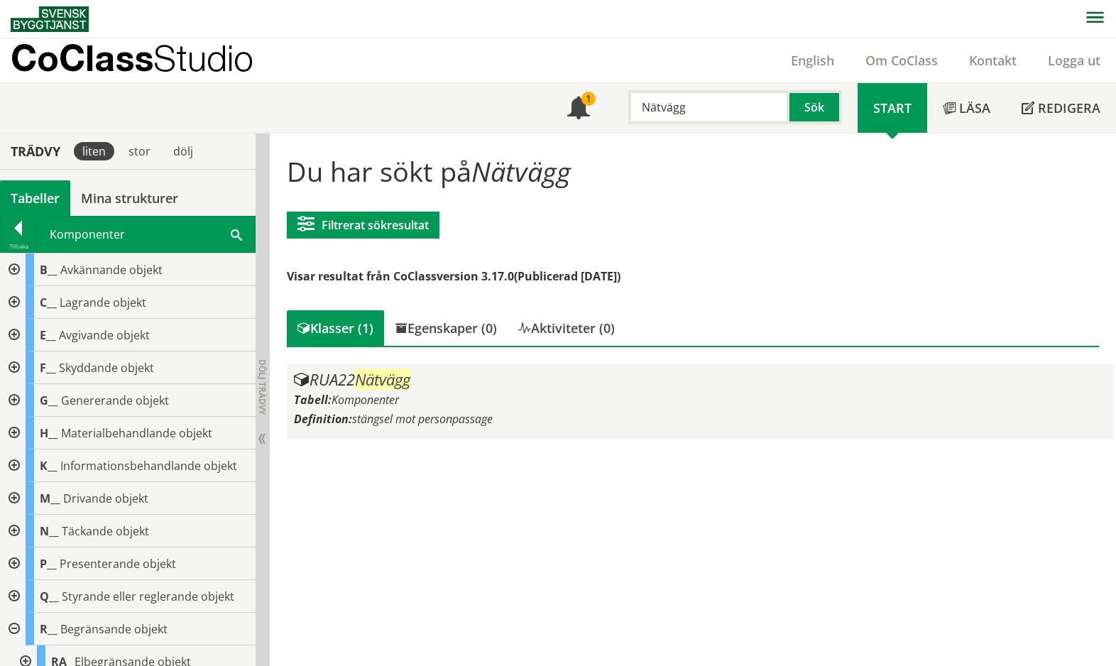
click at [411, 430] on article "RUA22 Nätvägg Tabell: Komponenter Definition: stängsel mot personpassage" at bounding box center [699, 401] width 825 height 74
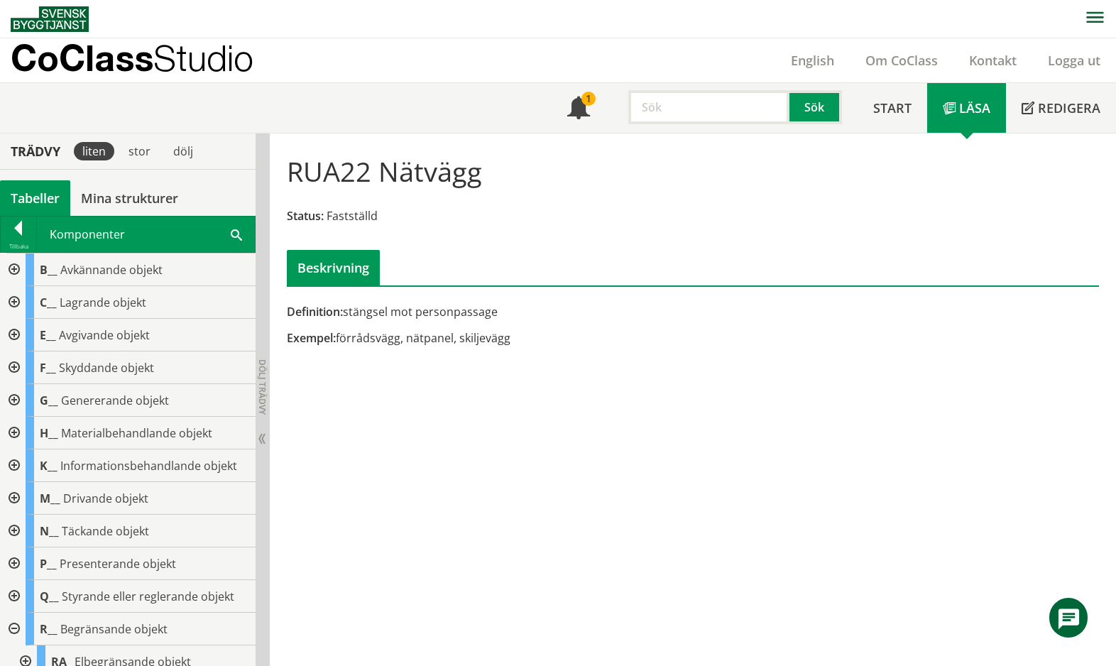
click at [685, 106] on input "text" at bounding box center [708, 107] width 161 height 34
type input "RUA30"
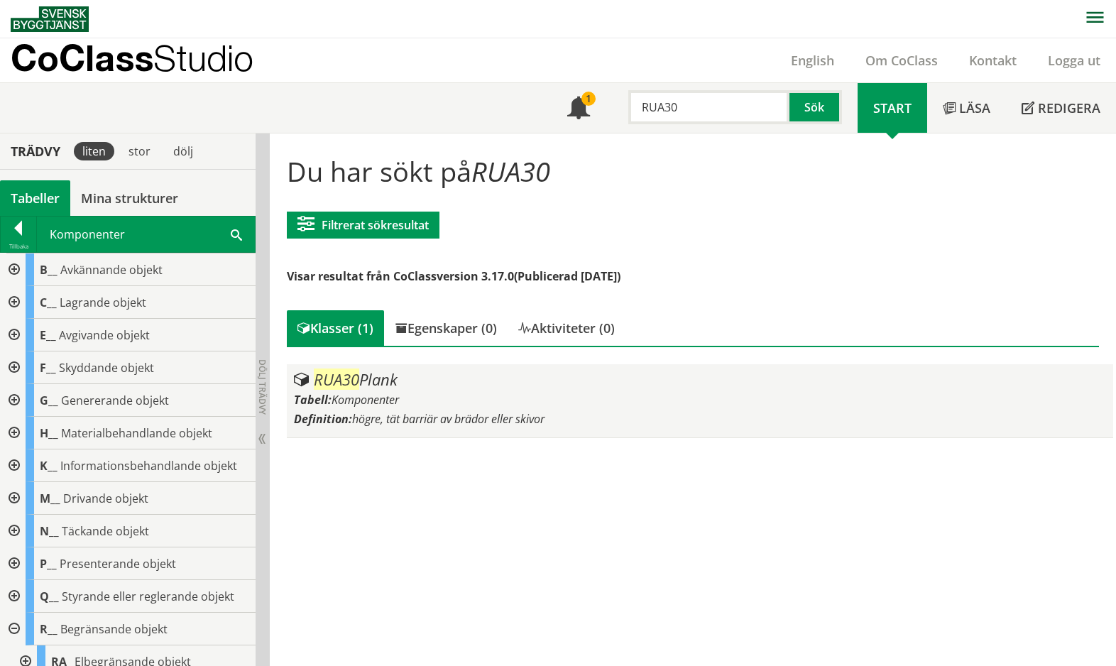
click at [531, 390] on div "RUA30 Plank Tabell: Komponenter Definition: högre, tät barriär av brädor eller …" at bounding box center [699, 400] width 811 height 59
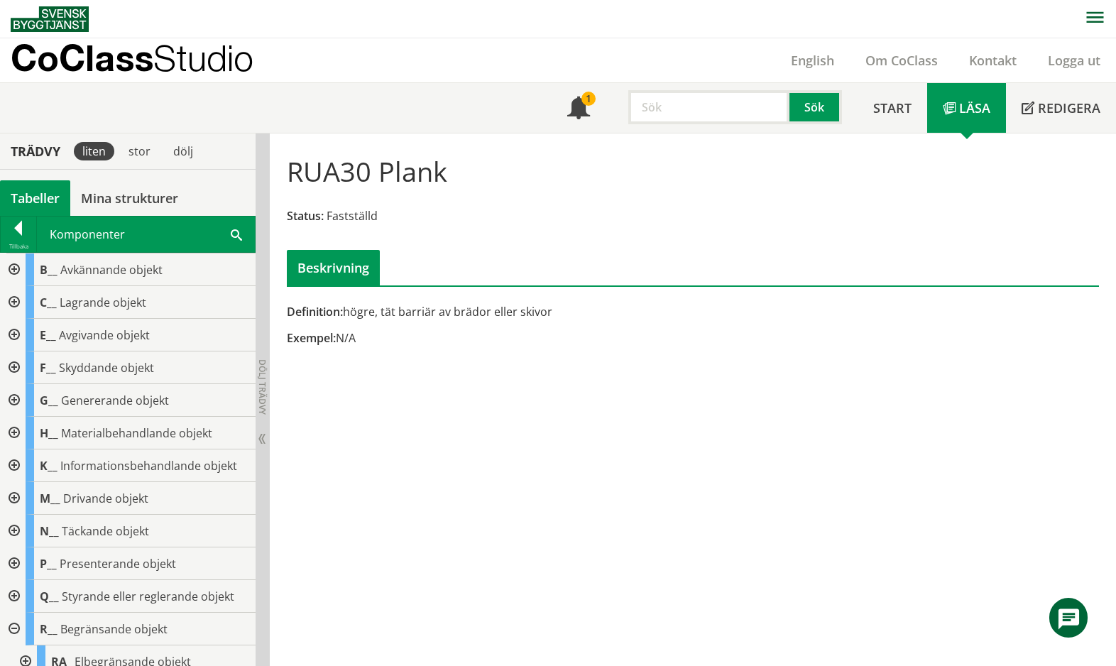
click at [737, 112] on input "text" at bounding box center [708, 107] width 161 height 34
paste input "UAC Belysningsarmatur Beskrivning av installationstypen Positionerande objekt f…"
drag, startPoint x: 774, startPoint y: 105, endPoint x: 617, endPoint y: 105, distance: 156.8
click at [617, 105] on div "UAC Belysningsarmatur Beskrivning av installationstypen Positionerande objekt f…" at bounding box center [731, 103] width 252 height 41
type input "U"
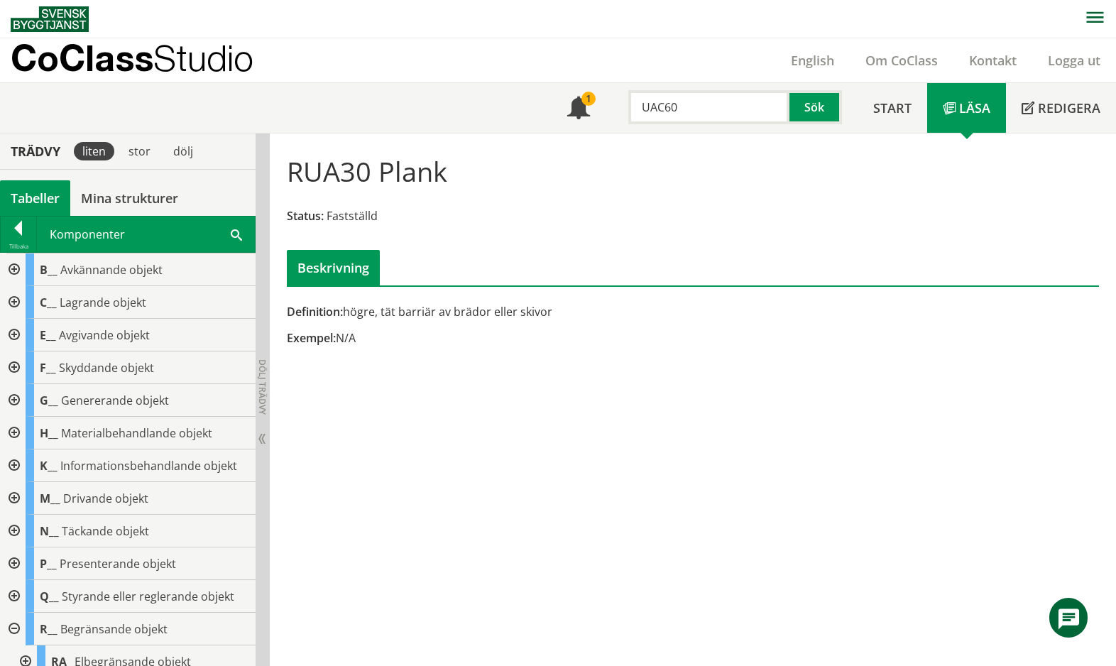
type input "UAC60"
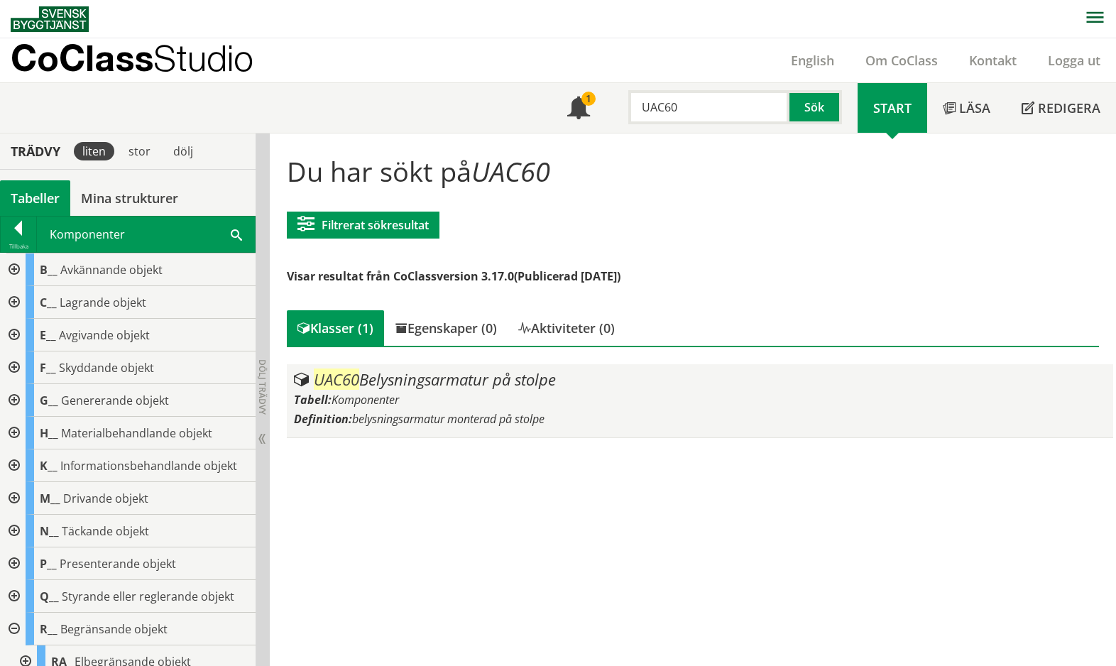
click at [463, 395] on div "Tabell: Komponenter" at bounding box center [699, 400] width 811 height 16
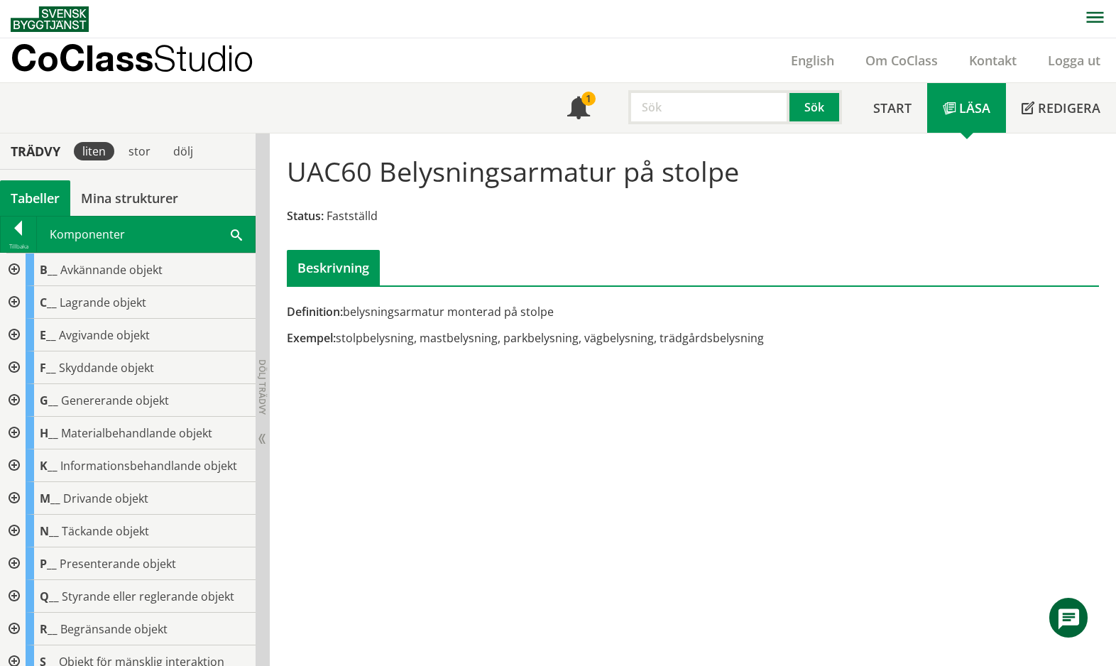
click at [720, 114] on input "text" at bounding box center [708, 107] width 161 height 34
click at [722, 106] on input "text" at bounding box center [708, 107] width 161 height 34
type input "XSB"
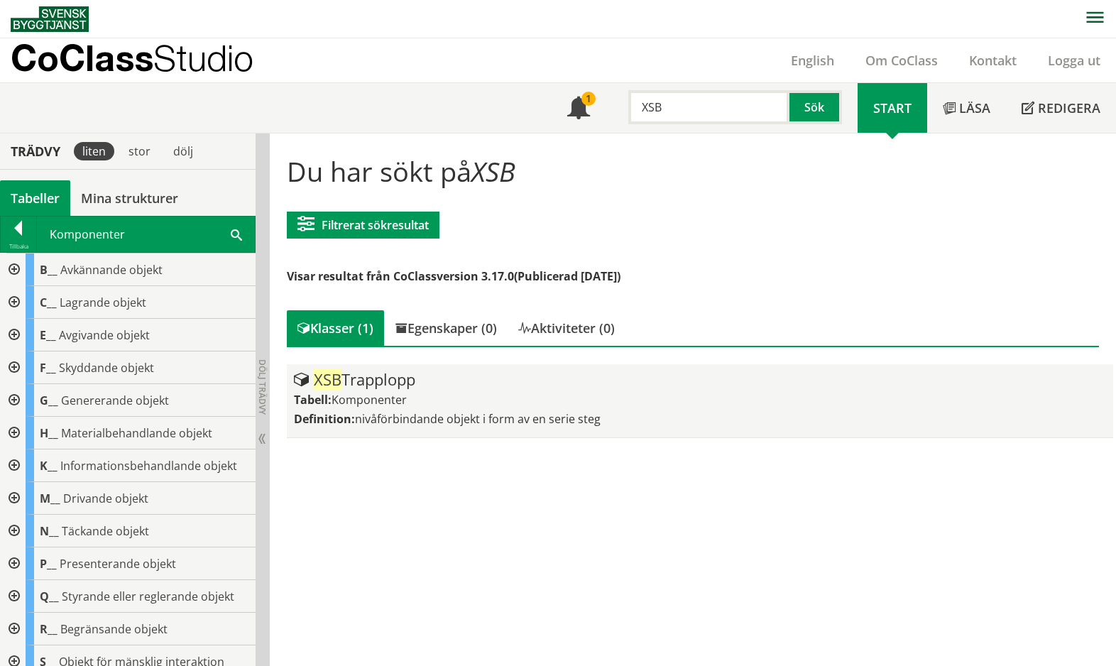
click at [436, 404] on div "Tabell: Komponenter" at bounding box center [699, 400] width 811 height 16
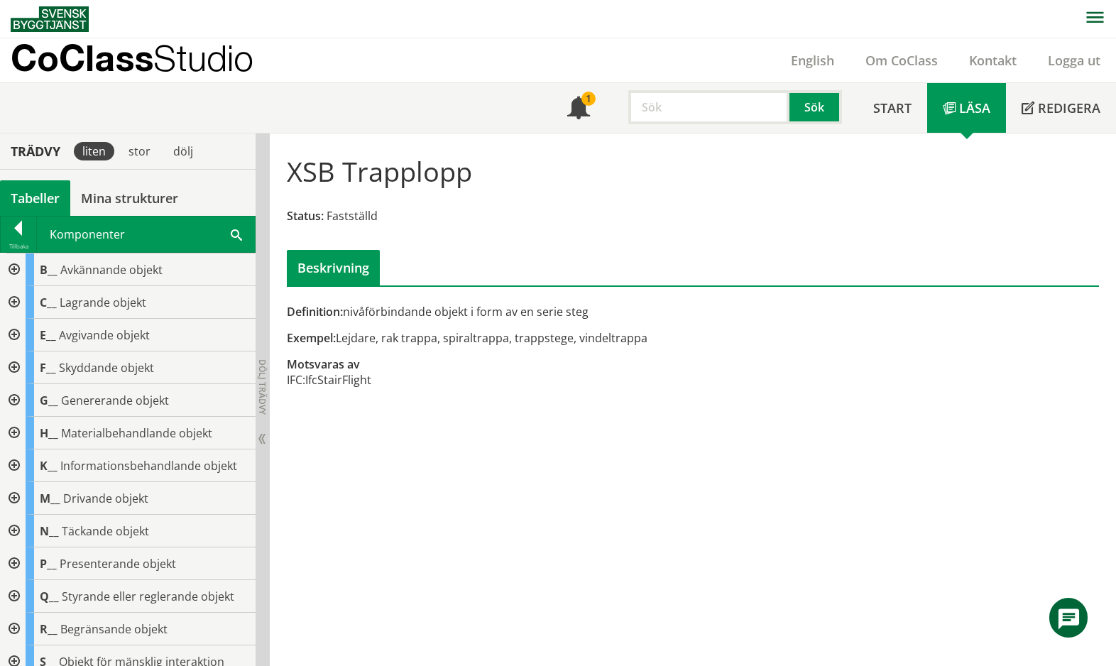
click at [677, 102] on input "text" at bounding box center [708, 107] width 161 height 34
type input "XCD"
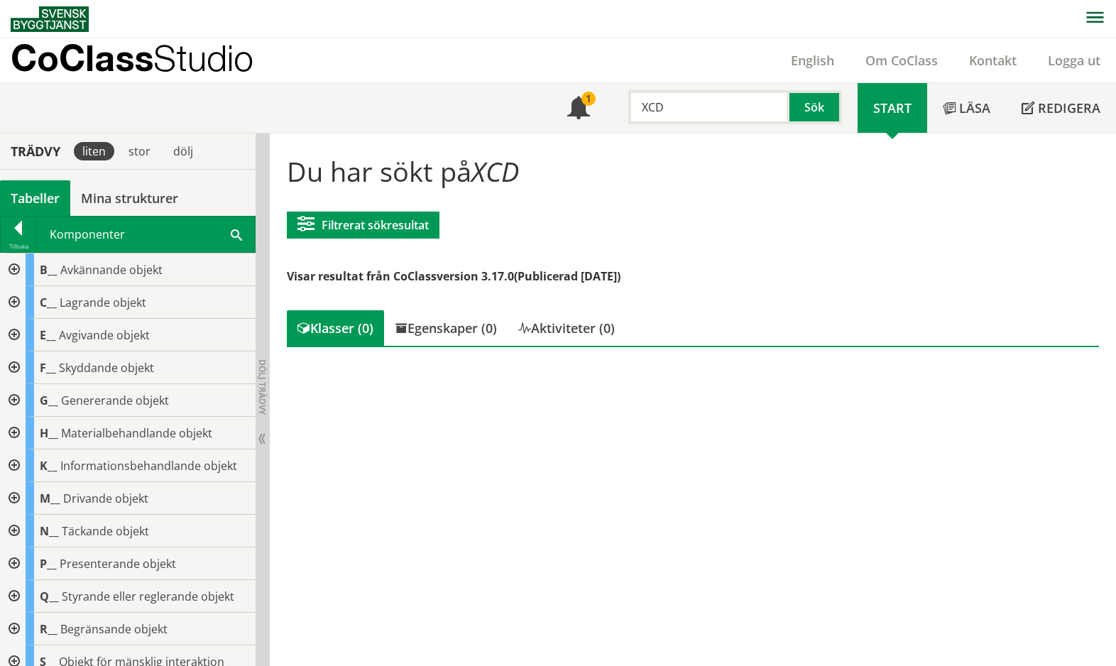
click at [697, 112] on input "XCD" at bounding box center [708, 107] width 161 height 34
drag, startPoint x: 697, startPoint y: 112, endPoint x: 637, endPoint y: 109, distance: 59.7
click at [637, 109] on input "XCD" at bounding box center [708, 107] width 161 height 34
type input "Ramp"
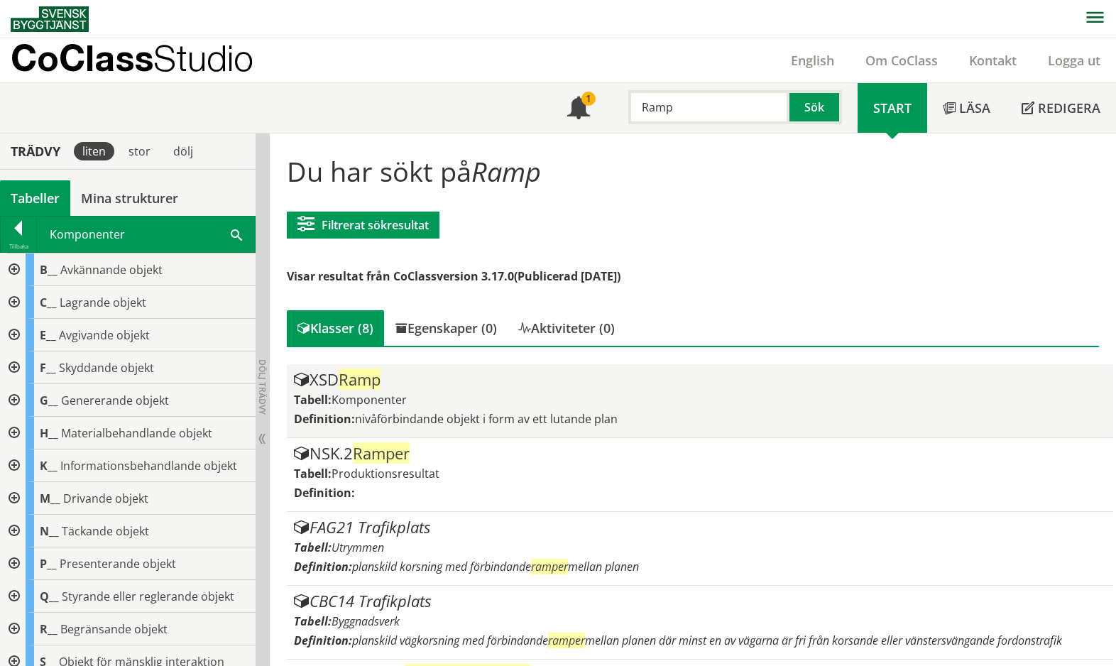
click at [461, 400] on div "Tabell: Komponenter" at bounding box center [699, 400] width 811 height 16
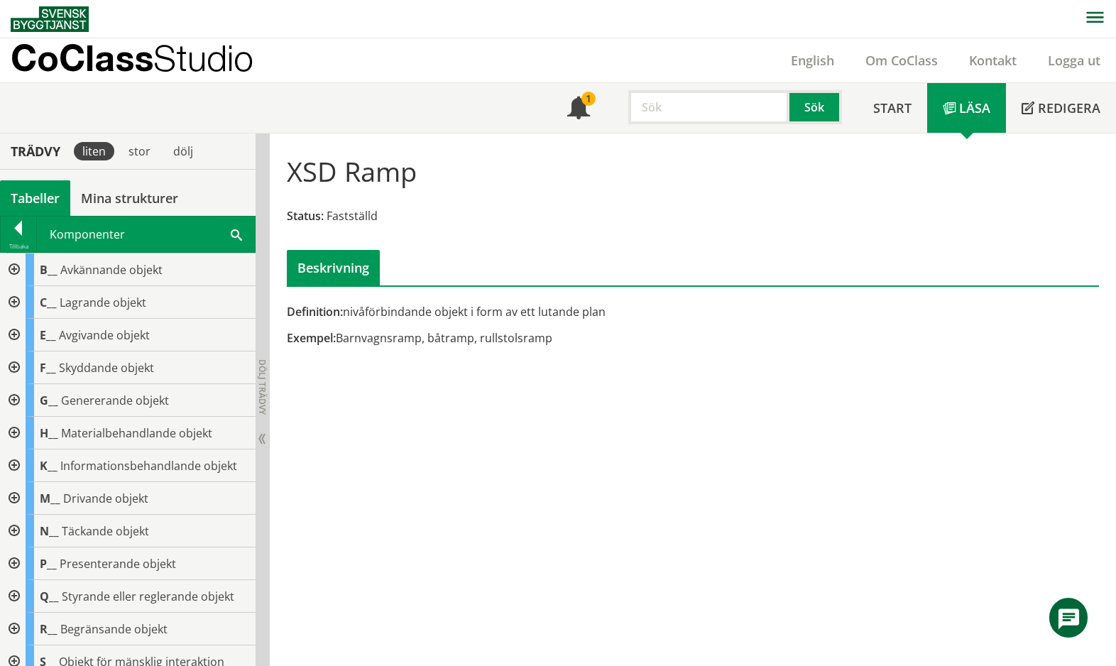
click at [480, 308] on div "Definition: nivåförbindande objekt i form av ett lutande plan" at bounding box center [554, 312] width 534 height 16
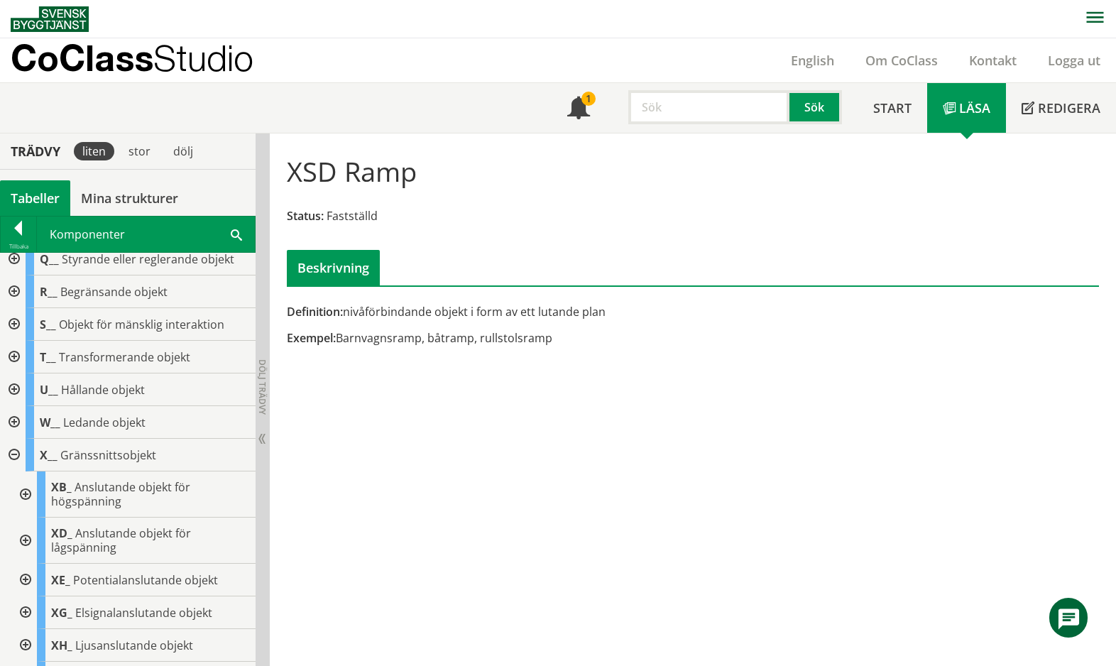
scroll to position [355, 0]
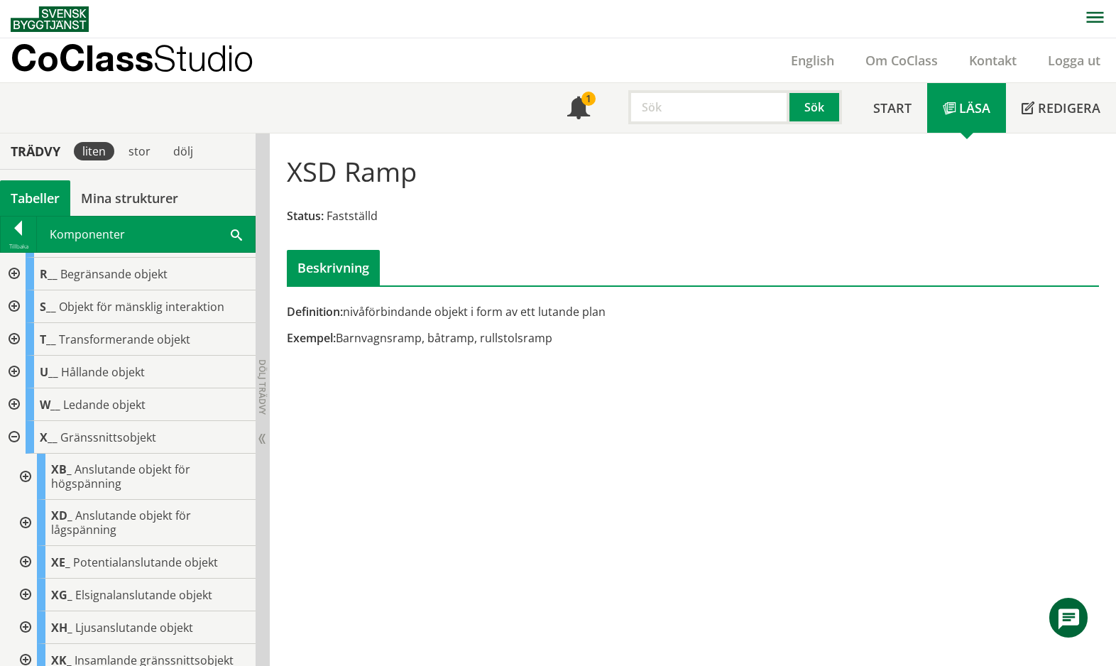
click at [720, 94] on input "text" at bounding box center [708, 107] width 161 height 34
click at [720, 191] on div "rampkonstruktion" at bounding box center [706, 185] width 148 height 21
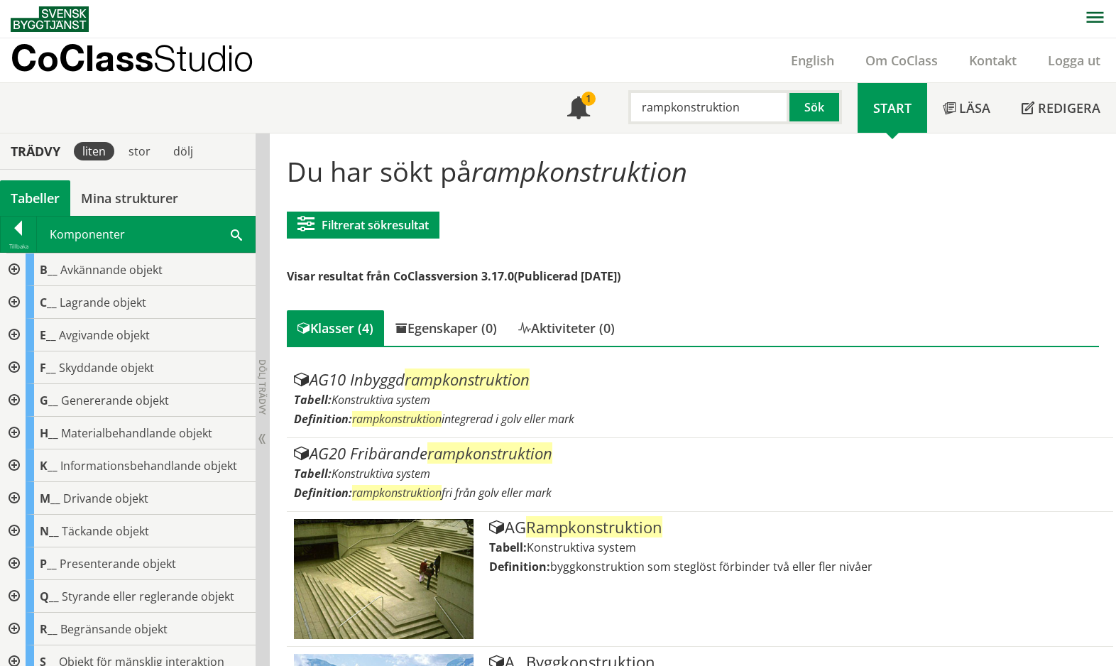
drag, startPoint x: 747, startPoint y: 108, endPoint x: 668, endPoint y: 110, distance: 78.1
click at [668, 110] on input "rampkonstruktion" at bounding box center [708, 107] width 161 height 34
type input "ramp"
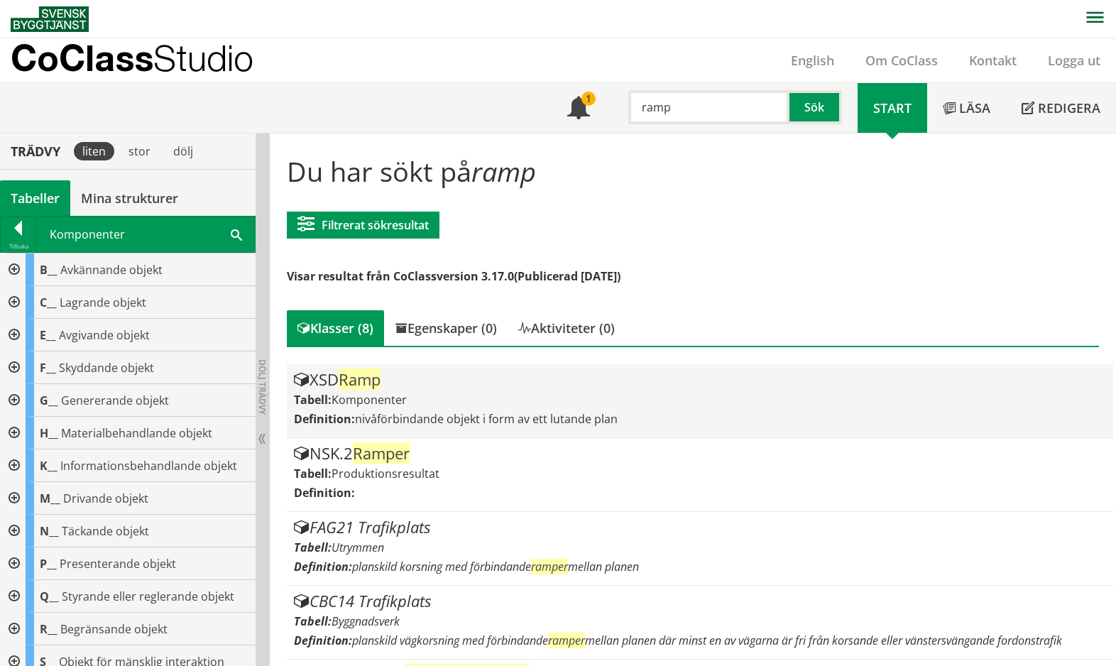
click at [405, 397] on span "Komponenter" at bounding box center [368, 400] width 75 height 16
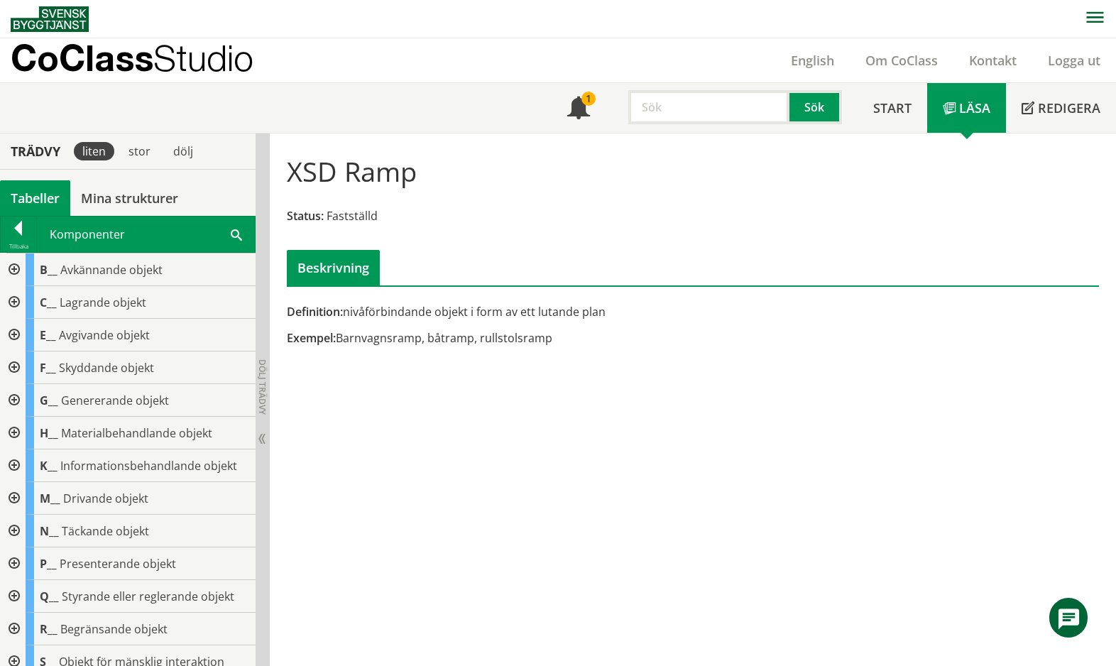
click at [648, 549] on div "XSD Ramp Status: Fastställd Beskrivning Definition: nivåförbindande objekt i fo…" at bounding box center [693, 399] width 846 height 533
click at [661, 111] on input "text" at bounding box center [708, 107] width 161 height 34
type input "CNA41"
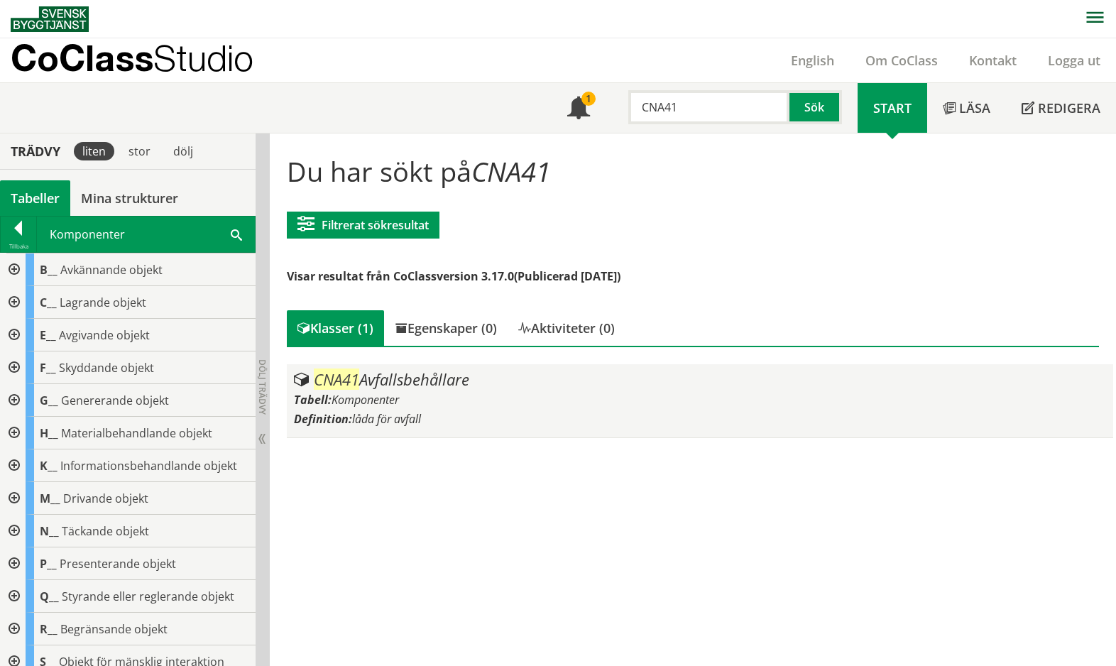
click at [445, 390] on div "CNA41 Avfallsbehållare Tabell: Komponenter Definition: låda för avfall" at bounding box center [699, 400] width 811 height 59
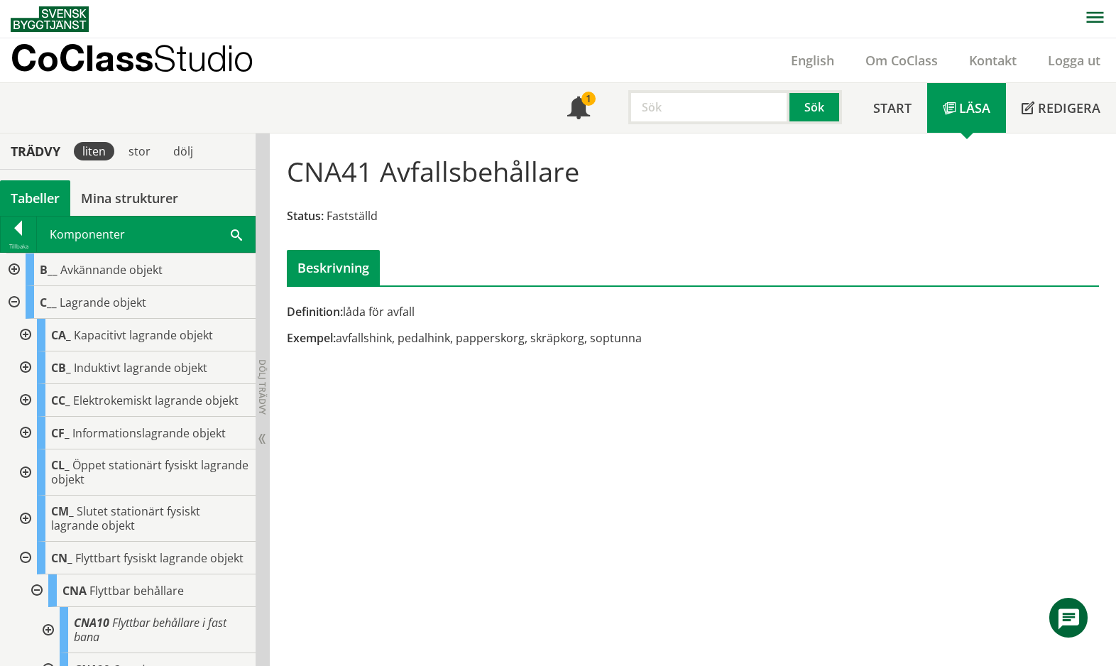
click at [685, 106] on input "text" at bounding box center [708, 107] width 161 height 34
type input "PLB"
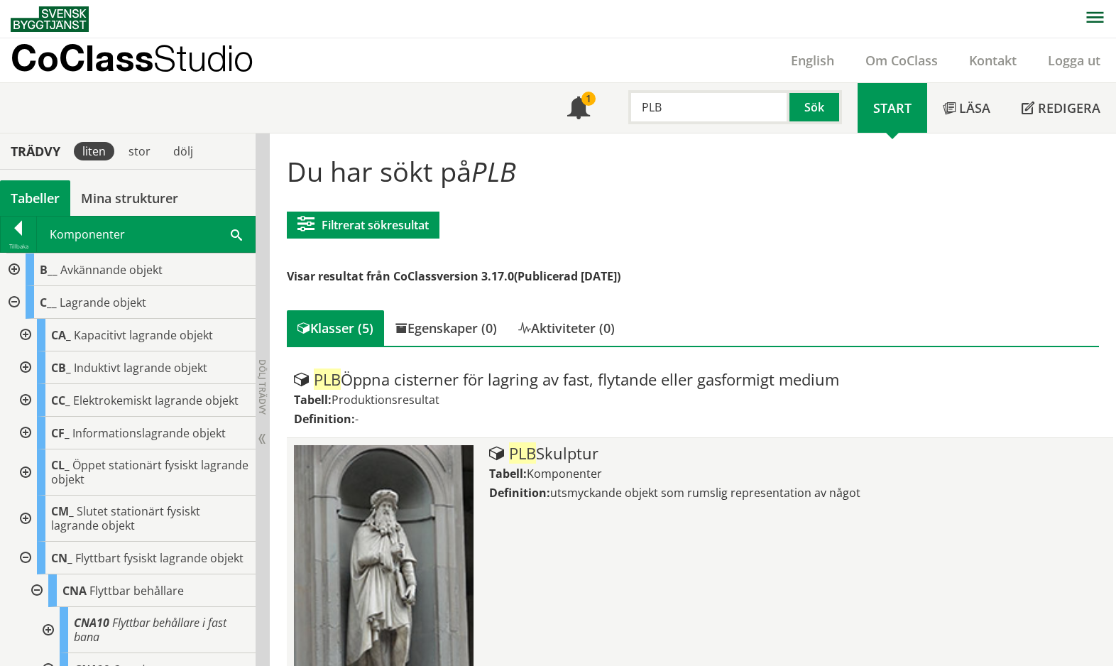
drag, startPoint x: 653, startPoint y: 496, endPoint x: 661, endPoint y: 496, distance: 7.8
click at [651, 496] on span "utsmyckande objekt som rumslig representation av något" at bounding box center [705, 493] width 310 height 16
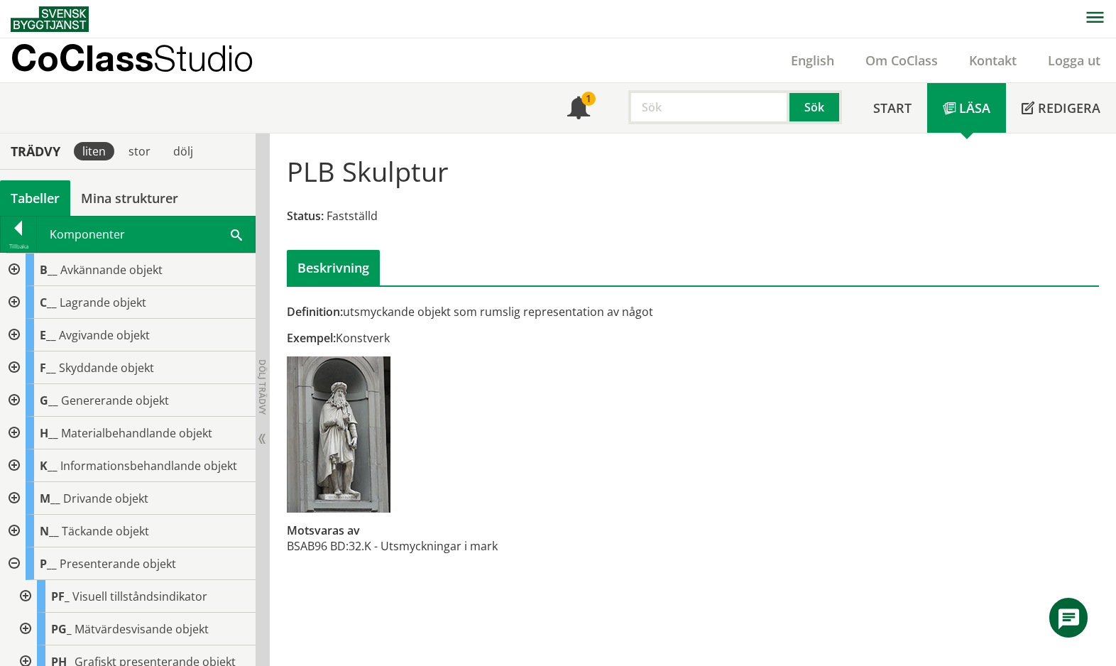
click at [706, 107] on input "text" at bounding box center [708, 107] width 161 height 34
type input "FSD"
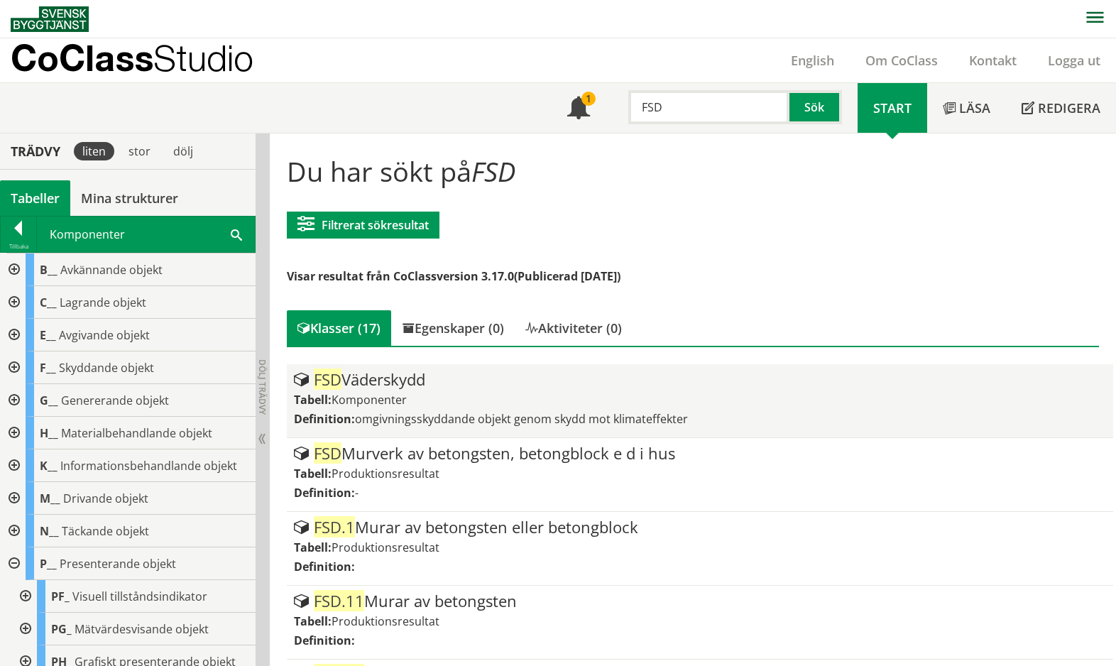
click at [400, 390] on div "FSD Väderskydd Tabell: Komponenter Definition: omgivningsskyddande objekt genom…" at bounding box center [699, 400] width 811 height 59
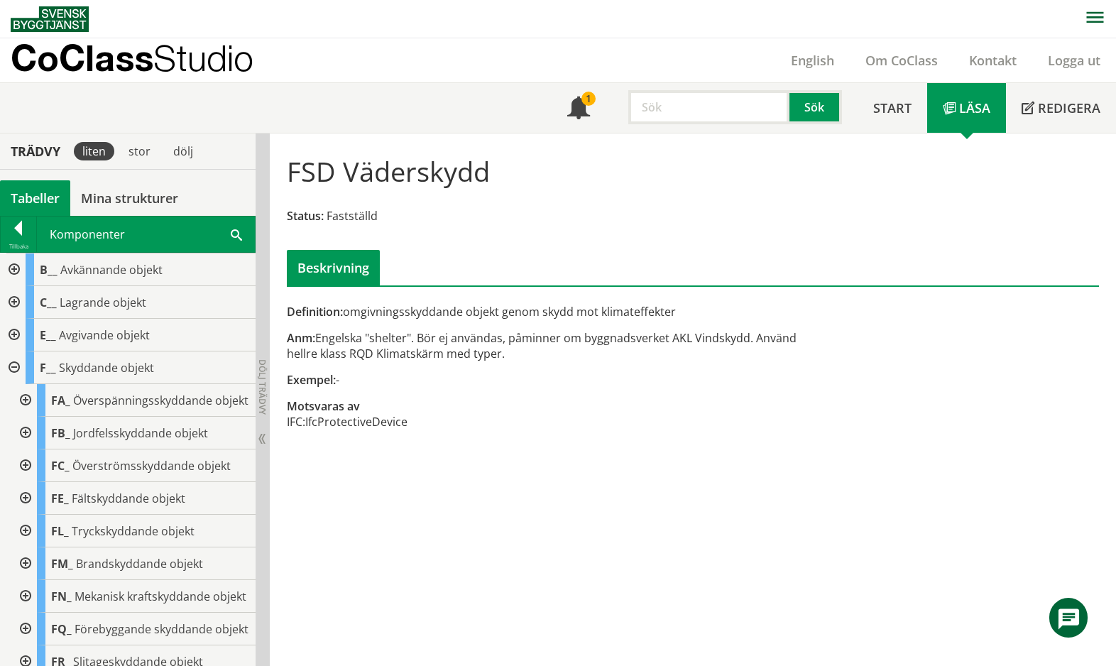
click at [685, 121] on input "text" at bounding box center [708, 107] width 161 height 34
type input "TMA"
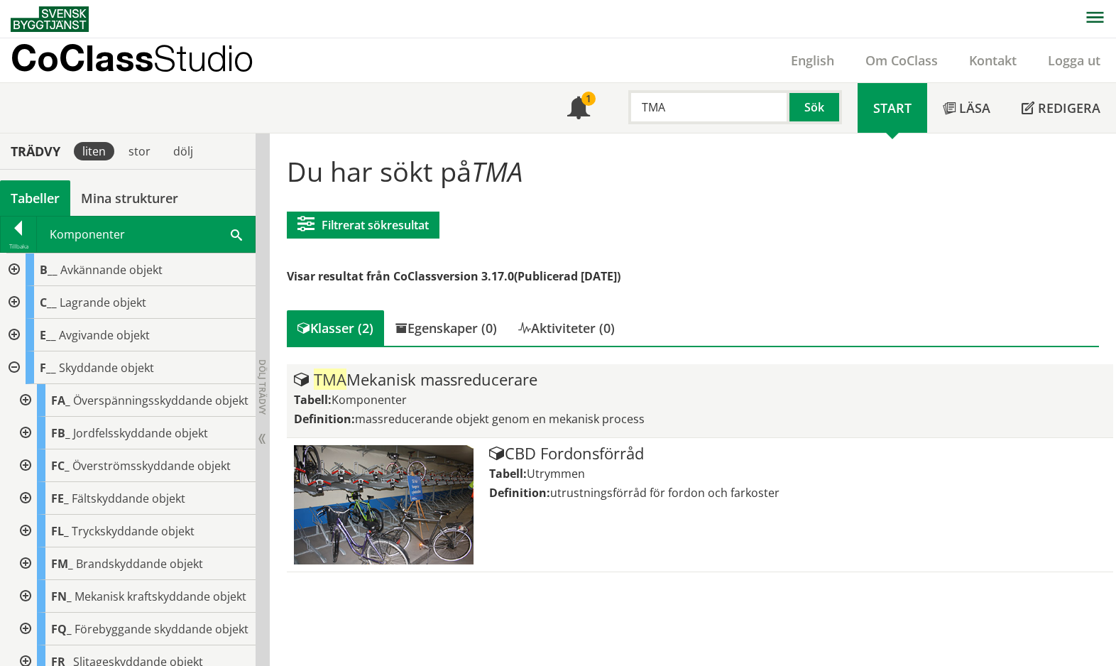
click at [495, 397] on div "Tabell: Komponenter" at bounding box center [699, 400] width 811 height 16
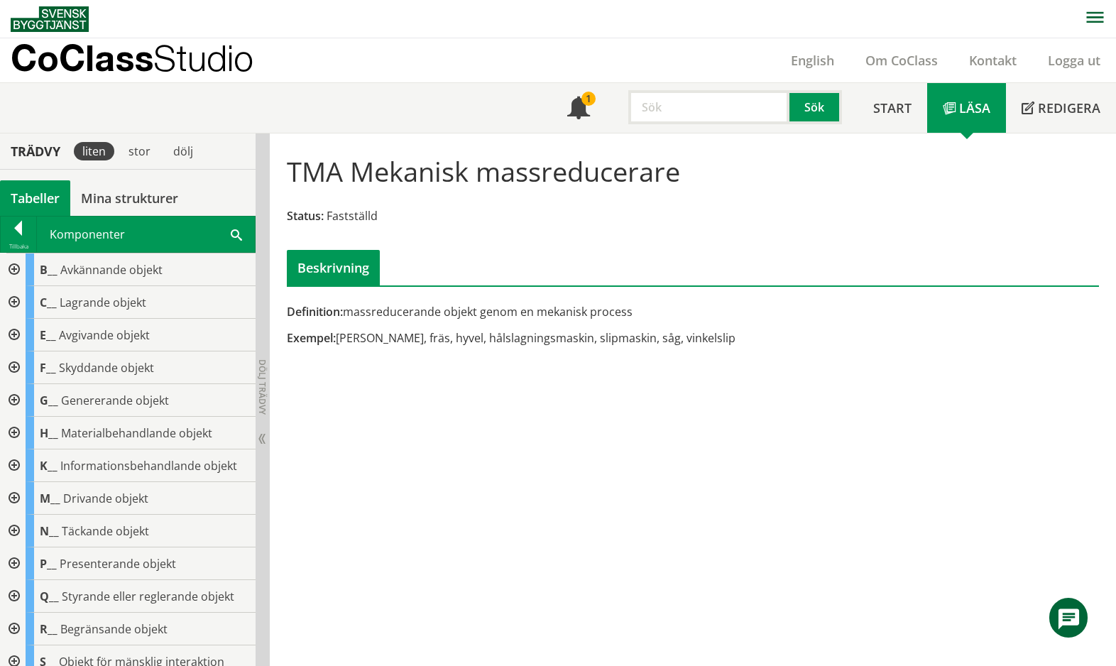
drag, startPoint x: 136, startPoint y: 510, endPoint x: 548, endPoint y: 91, distance: 587.6
click at [136, 510] on div "M__ Drivande objekt" at bounding box center [141, 498] width 230 height 33
click at [734, 99] on input "text" at bounding box center [708, 107] width 161 height 34
type input "XDE"
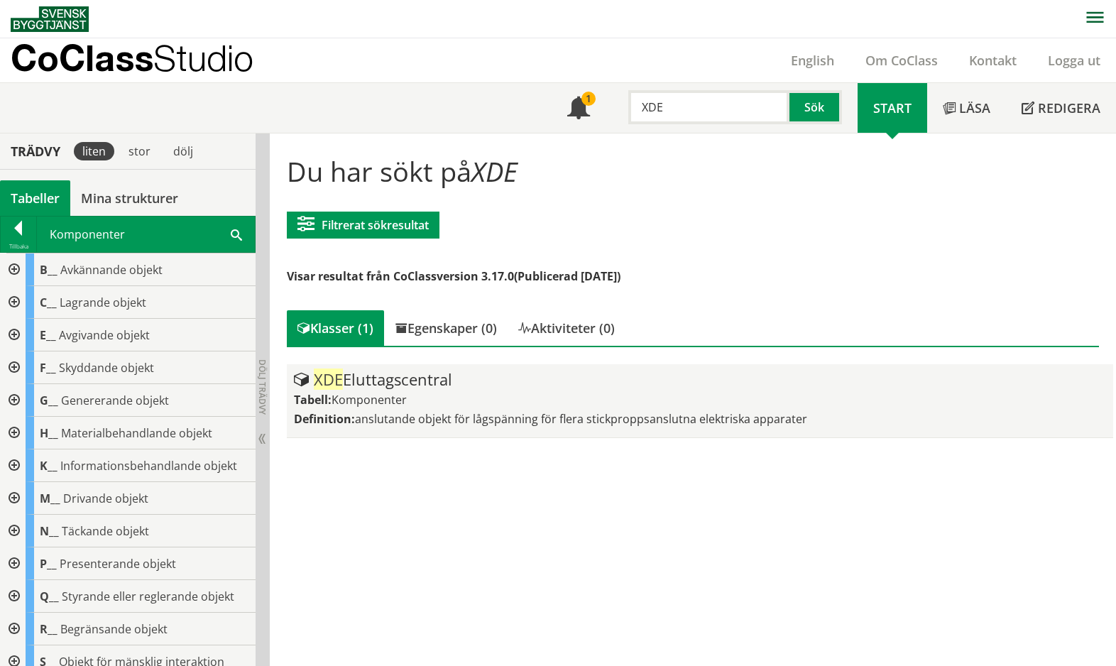
click at [515, 388] on div "XDE Eluttagscentral Tabell: Komponenter Definition: anslutande objekt för lågsp…" at bounding box center [699, 400] width 811 height 59
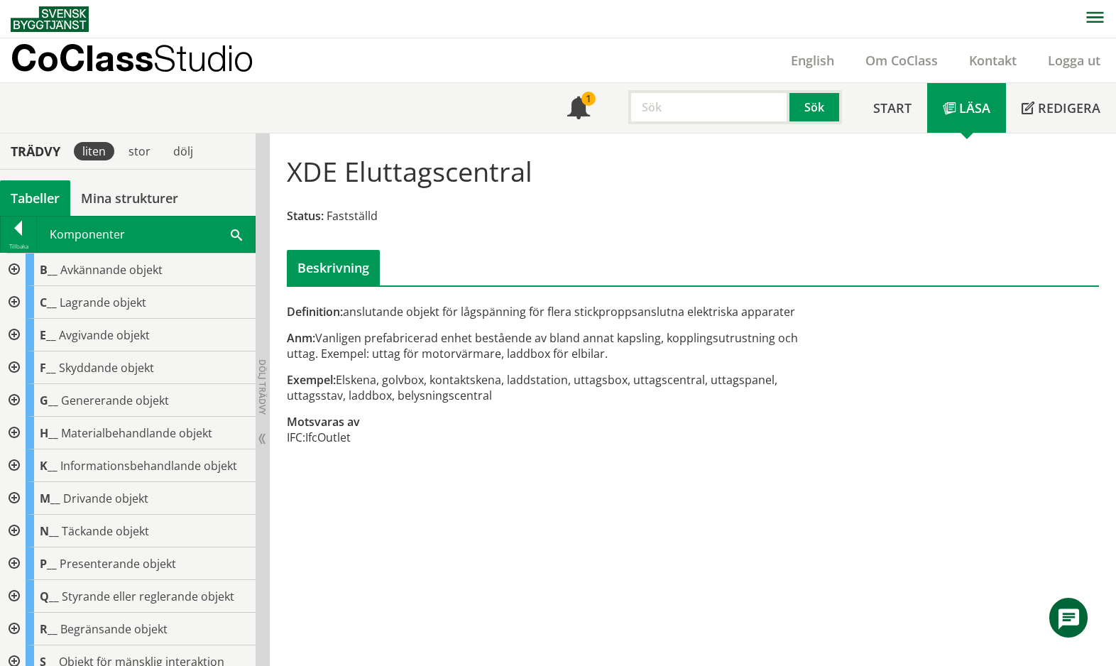
click at [675, 104] on input "text" at bounding box center [708, 107] width 161 height 34
type input "YAA"
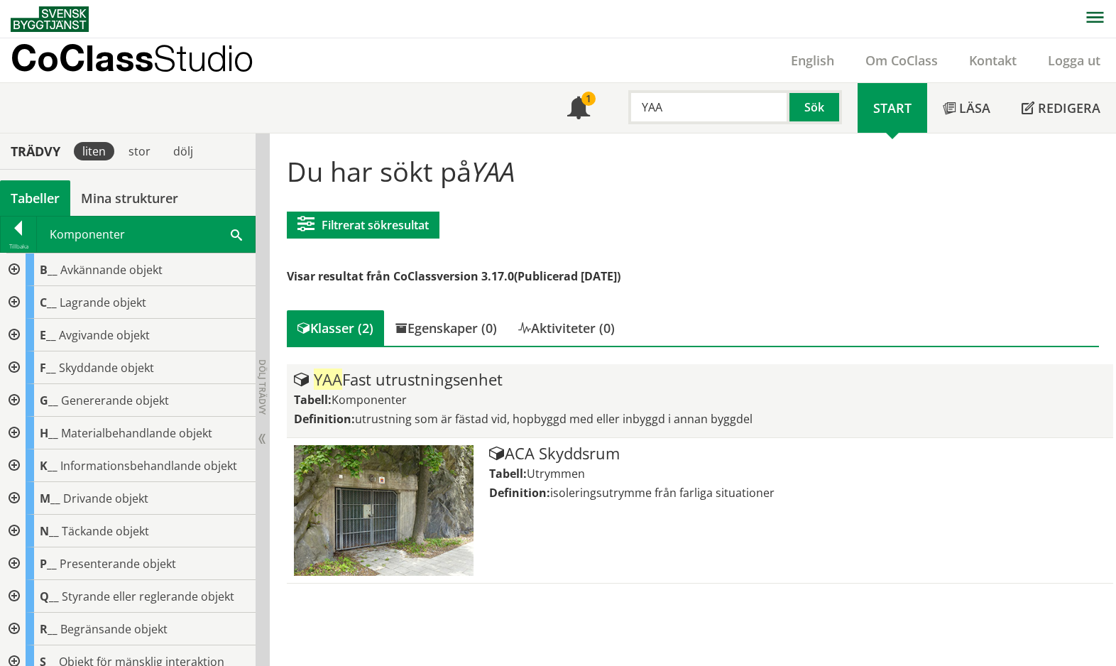
click at [778, 410] on div "YAA Fast utrustningsenhet Tabell: Komponenter Definition: utrustning som är fäs…" at bounding box center [699, 400] width 811 height 59
